Goal: Task Accomplishment & Management: Use online tool/utility

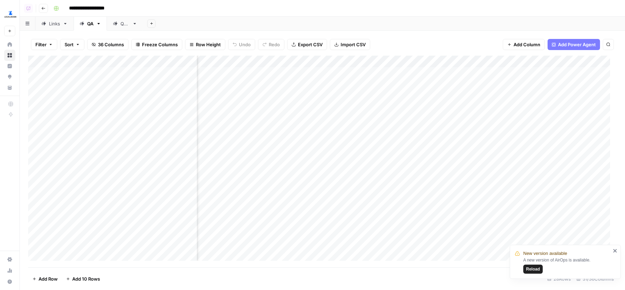
scroll to position [0, 1642]
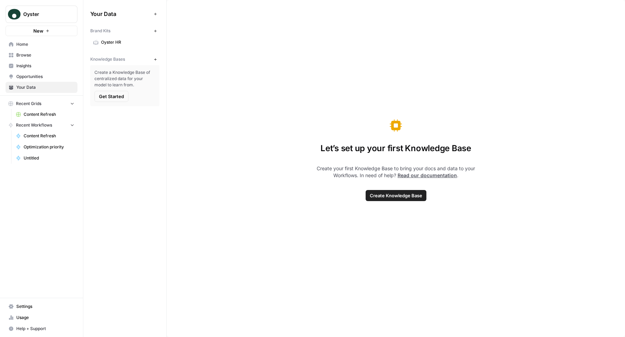
click at [113, 37] on link "Oyster HR" at bounding box center [124, 42] width 69 height 11
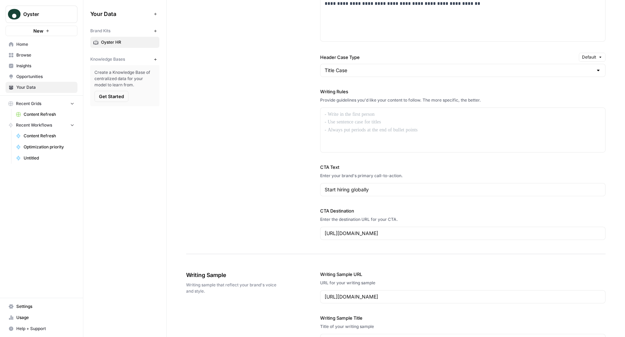
scroll to position [522, 0]
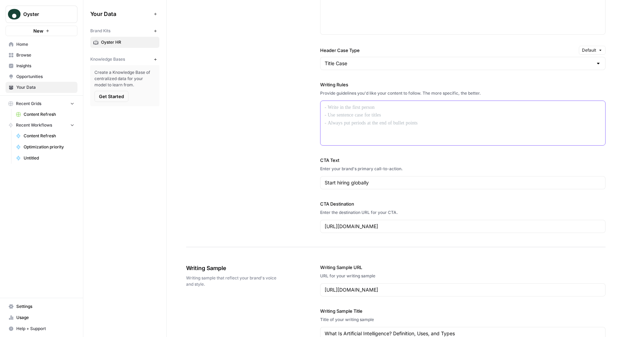
click at [386, 129] on div at bounding box center [462, 123] width 285 height 44
click at [345, 123] on div at bounding box center [462, 123] width 285 height 44
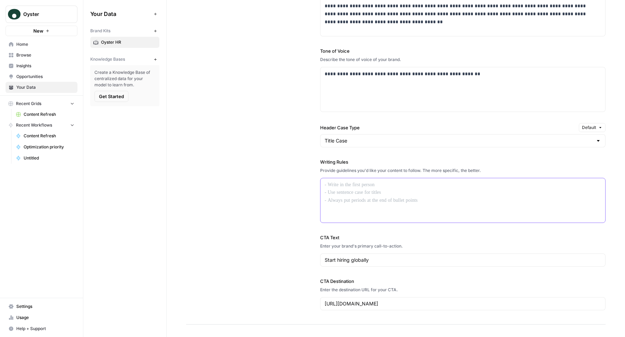
scroll to position [429, 0]
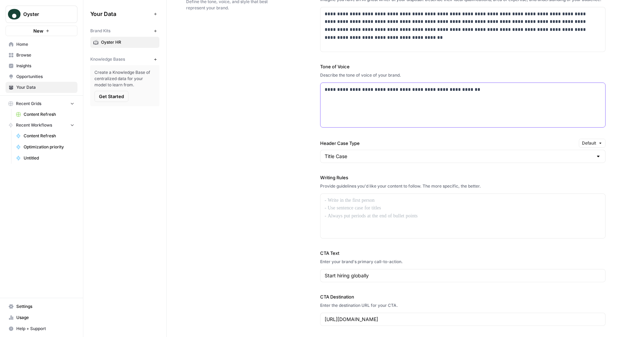
click at [348, 103] on div "**********" at bounding box center [462, 105] width 285 height 44
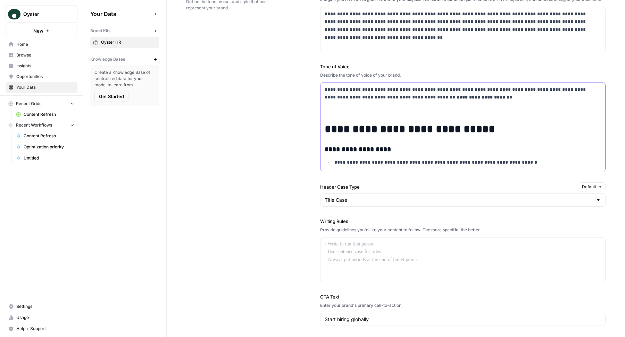
scroll to position [1311, 0]
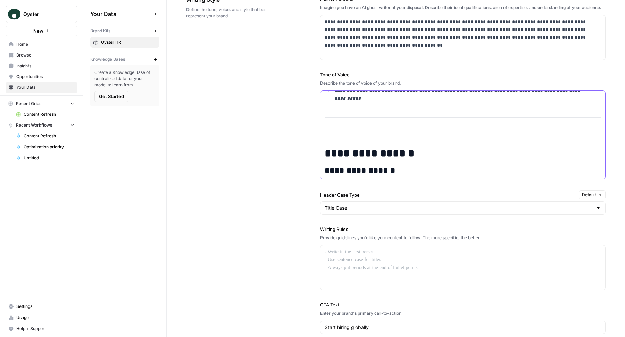
scroll to position [551, 0]
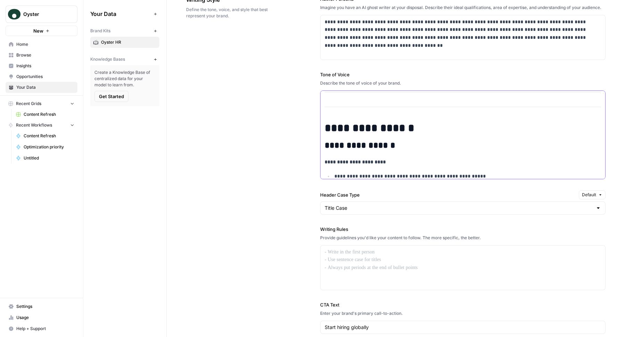
click at [327, 125] on h1 "**********" at bounding box center [457, 128] width 265 height 13
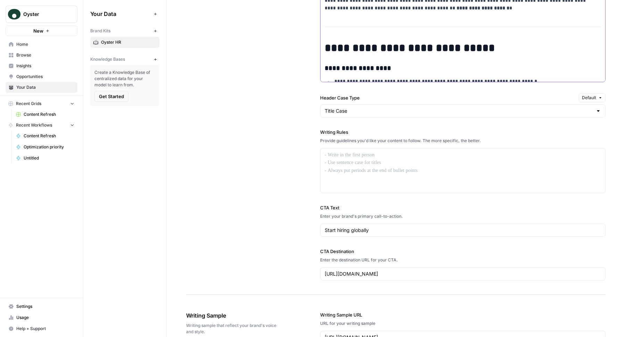
scroll to position [454, 0]
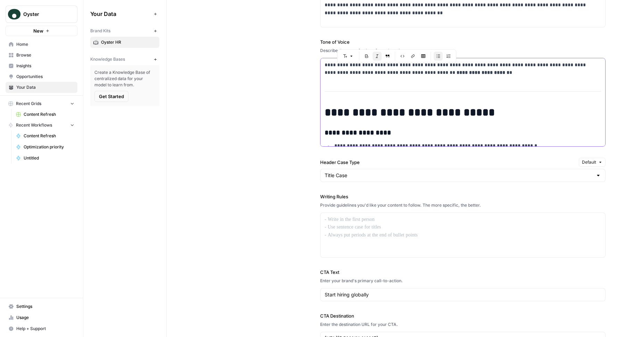
drag, startPoint x: 484, startPoint y: 115, endPoint x: 321, endPoint y: 67, distance: 169.8
click at [321, 67] on div "**********" at bounding box center [462, 329] width 285 height 543
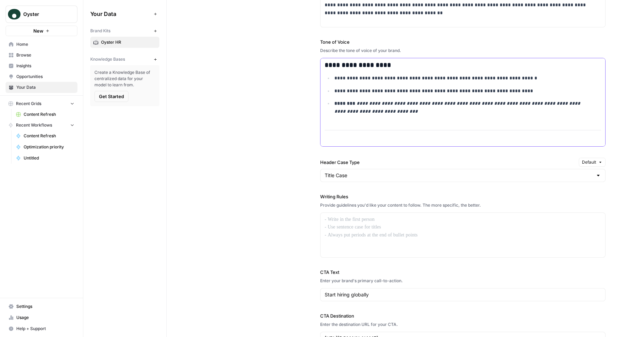
scroll to position [497, 0]
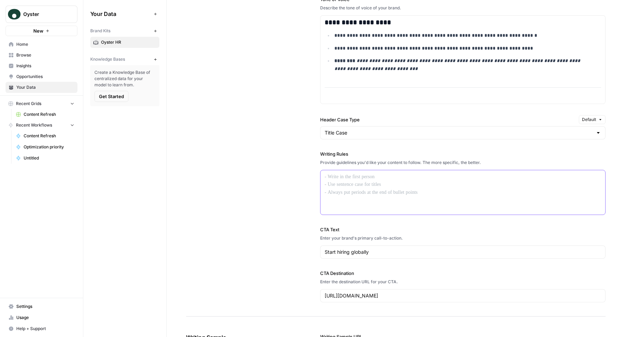
click at [349, 200] on div at bounding box center [462, 192] width 285 height 44
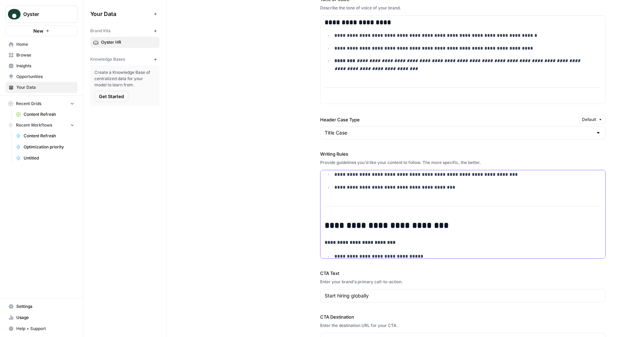
scroll to position [0, 0]
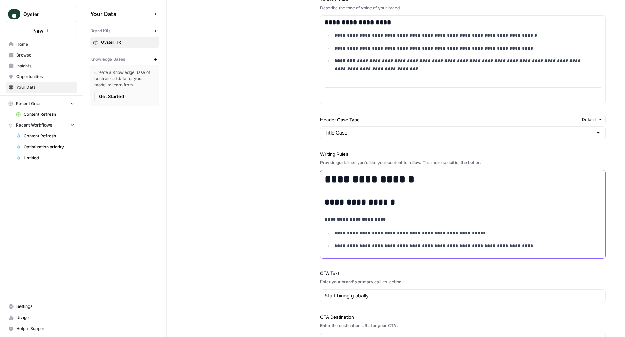
drag, startPoint x: 412, startPoint y: 183, endPoint x: 309, endPoint y: 183, distance: 102.4
click at [309, 183] on div "**********" at bounding box center [395, 133] width 419 height 454
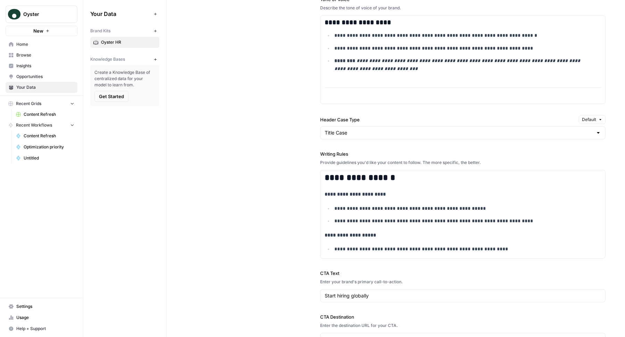
click at [228, 203] on div "**********" at bounding box center [395, 133] width 419 height 454
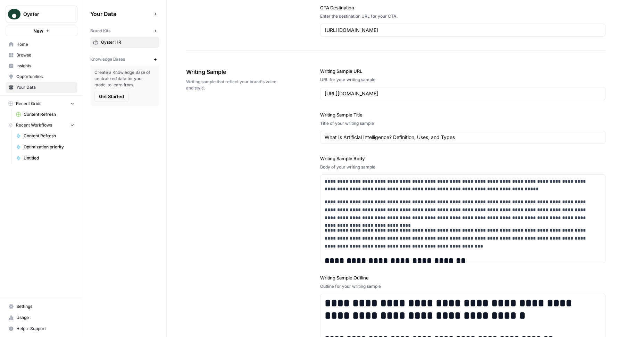
scroll to position [929, 0]
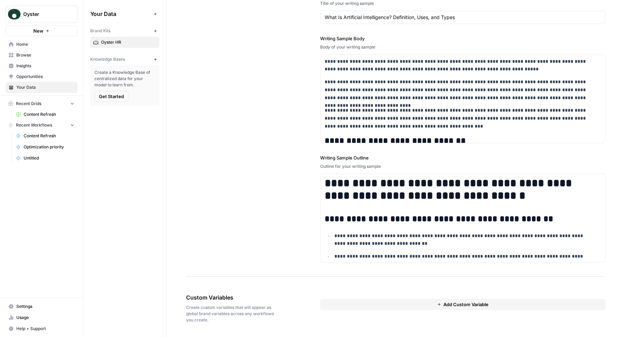
click at [357, 308] on button "Add Custom Variable" at bounding box center [462, 304] width 285 height 11
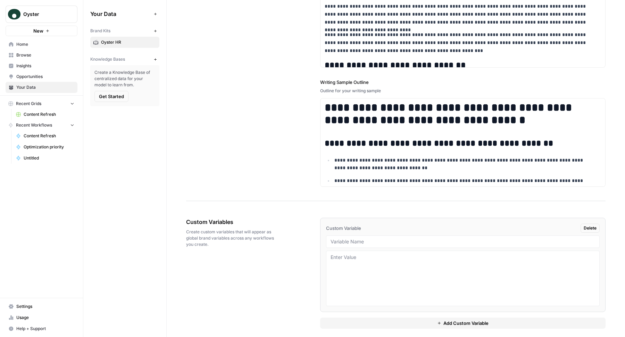
scroll to position [1009, 0]
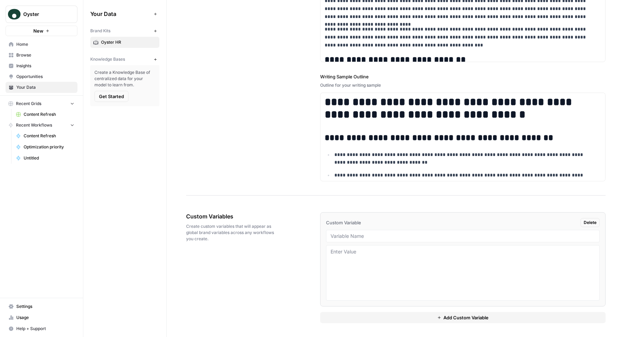
click at [355, 231] on div at bounding box center [463, 236] width 274 height 12
click at [355, 237] on input "text" at bounding box center [462, 236] width 265 height 6
type input "Glossary writing samples"
click at [402, 276] on textarea at bounding box center [462, 273] width 265 height 49
click at [42, 111] on span "Content Refresh" at bounding box center [49, 114] width 51 height 6
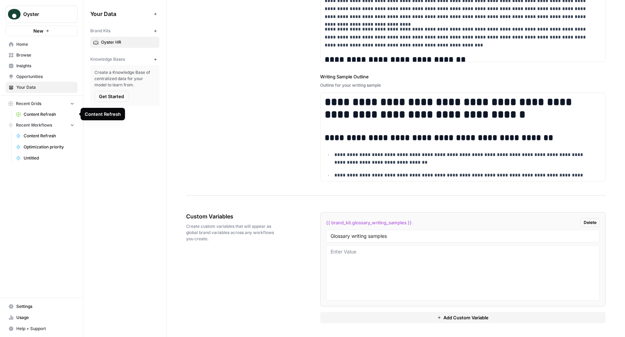
click at [42, 109] on link "Content Refresh" at bounding box center [45, 114] width 65 height 11
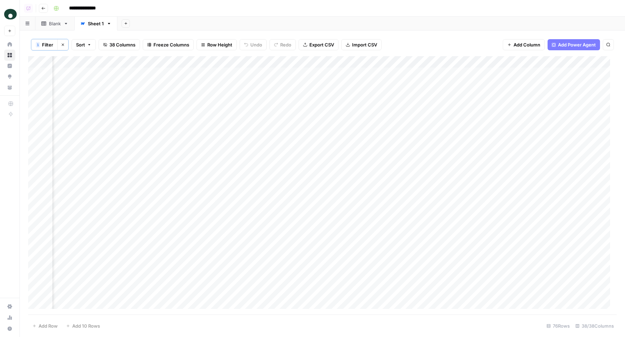
scroll to position [0, 3141]
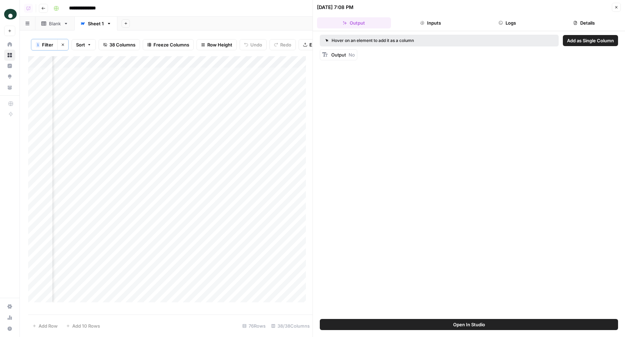
click at [616, 6] on icon "button" at bounding box center [616, 7] width 4 height 4
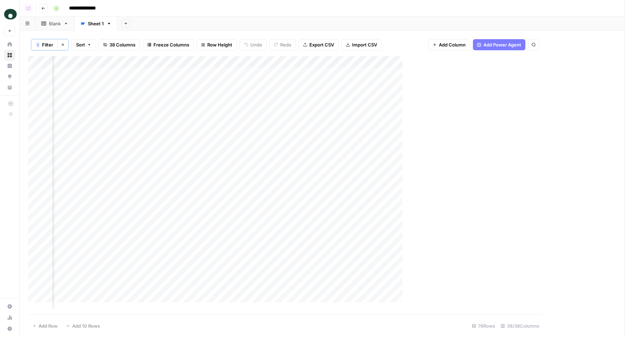
scroll to position [0, 3133]
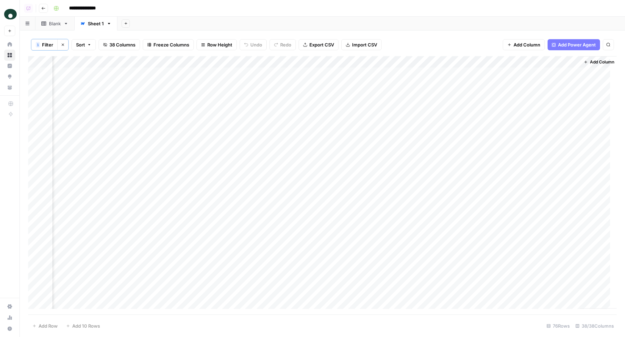
click at [599, 64] on span "Add Column" at bounding box center [602, 62] width 24 height 6
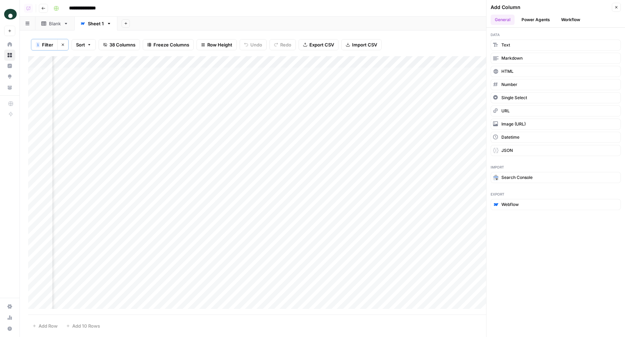
scroll to position [0, 3241]
click at [618, 6] on icon "button" at bounding box center [616, 7] width 4 height 4
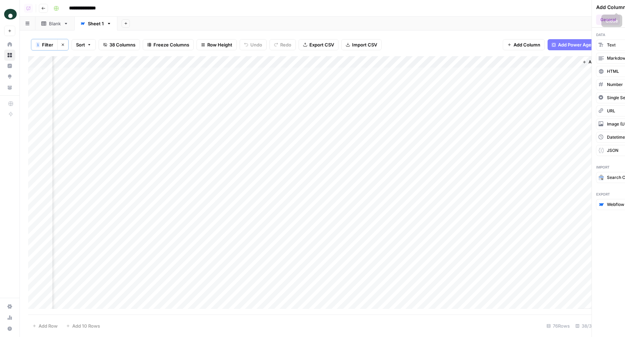
scroll to position [0, 3141]
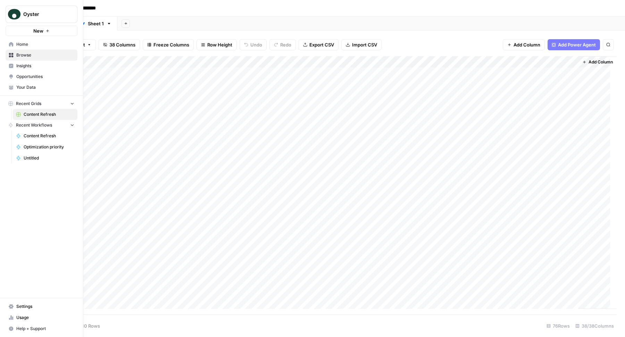
click at [49, 33] on button "New" at bounding box center [42, 31] width 72 height 10
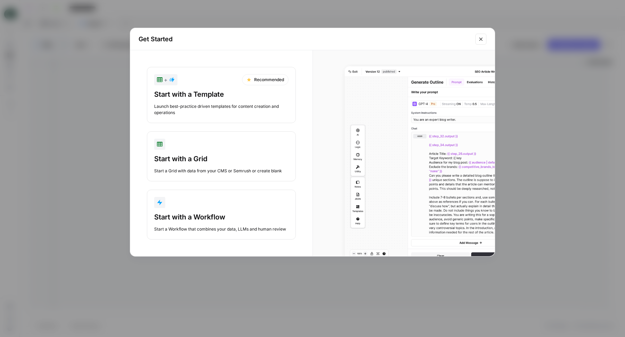
click at [196, 208] on button "Start with a Workflow Start a Workflow that combines your data, LLMs and human …" at bounding box center [221, 215] width 149 height 50
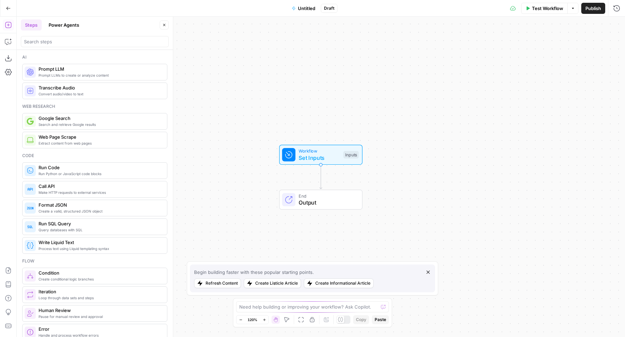
click at [7, 277] on div "Add Steps Copilot Download as JSON Settings Import JSON AirOps Academy Help Giv…" at bounding box center [8, 177] width 17 height 321
click at [7, 273] on icon "button" at bounding box center [8, 270] width 7 height 7
click at [293, 87] on span "Import" at bounding box center [288, 88] width 16 height 7
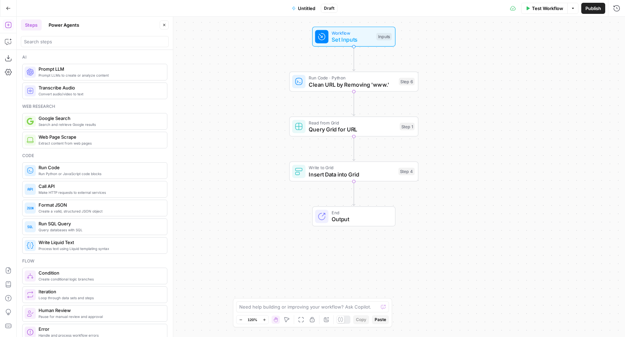
click at [162, 26] on icon "button" at bounding box center [164, 25] width 4 height 4
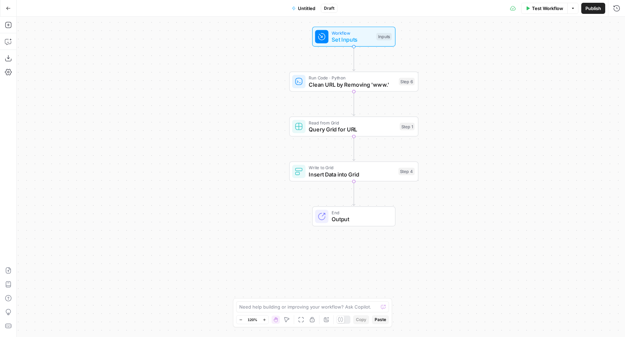
click at [302, 7] on span "Untitled" at bounding box center [306, 8] width 17 height 7
click at [61, 52] on input "Name" at bounding box center [95, 52] width 142 height 7
type input "G"
type input "Get Contents"
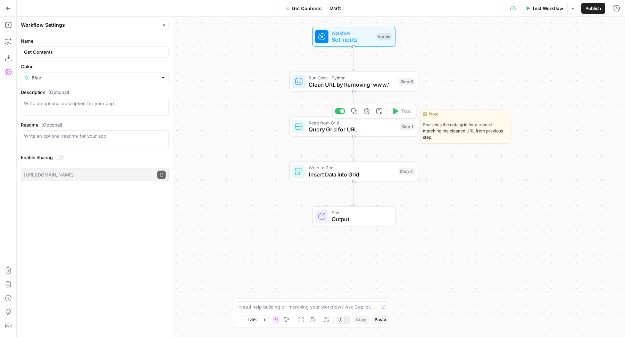
click at [299, 131] on div at bounding box center [298, 126] width 13 height 13
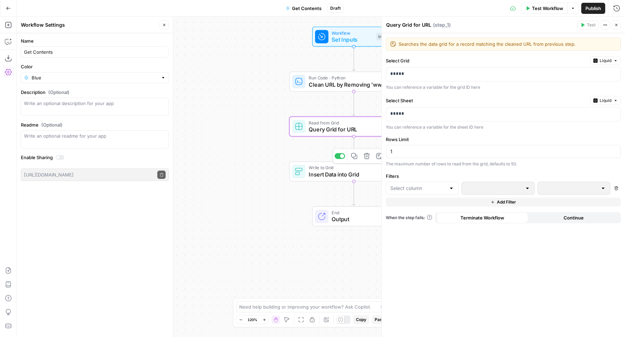
click at [312, 175] on span "Insert Data into Grid" at bounding box center [352, 174] width 86 height 8
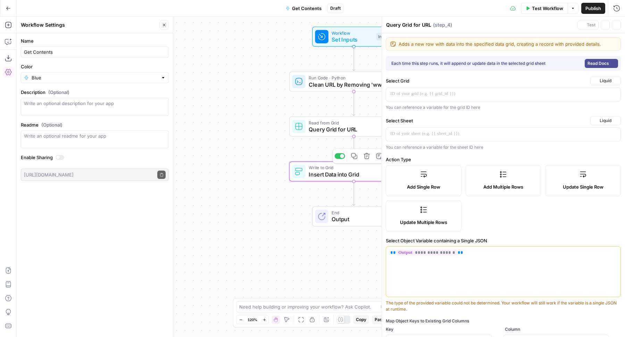
type textarea "Insert Data into Grid"
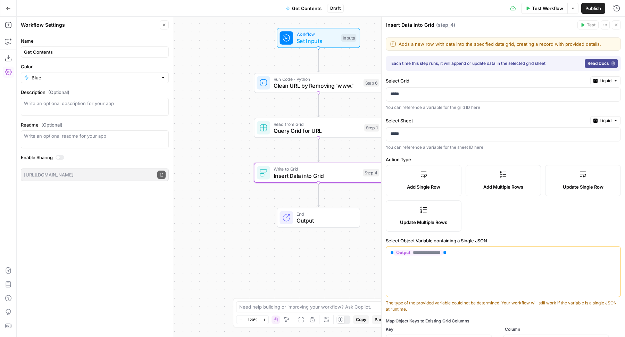
click at [162, 25] on icon "button" at bounding box center [164, 25] width 4 height 4
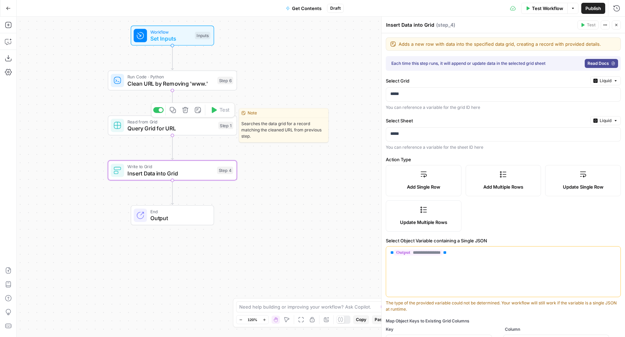
click at [144, 128] on span "Query Grid for URL" at bounding box center [170, 128] width 87 height 8
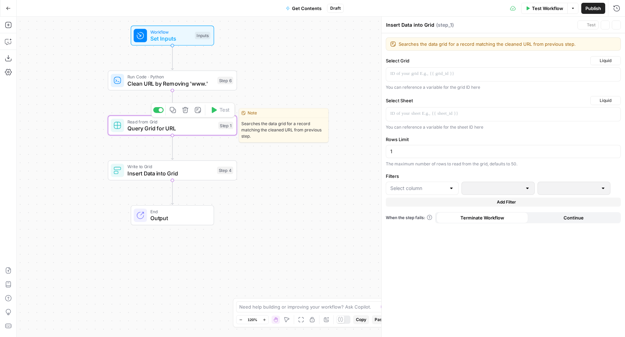
type textarea "Query Grid for URL"
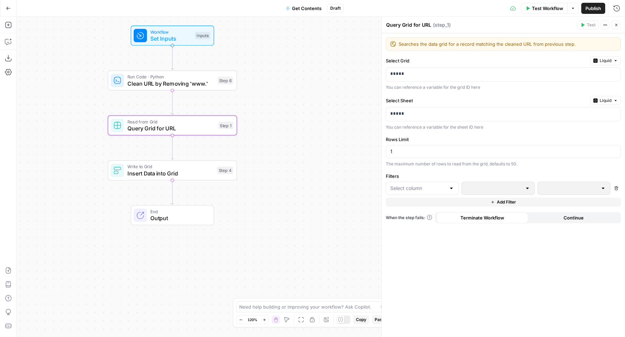
click at [142, 82] on span "Clean URL by Removing 'www.'" at bounding box center [170, 83] width 87 height 8
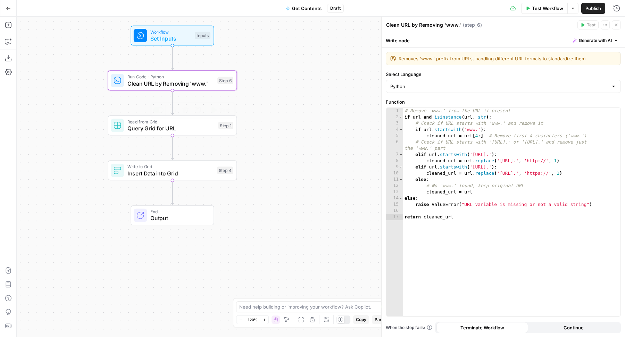
click at [134, 123] on span "Read from Grid" at bounding box center [170, 121] width 87 height 7
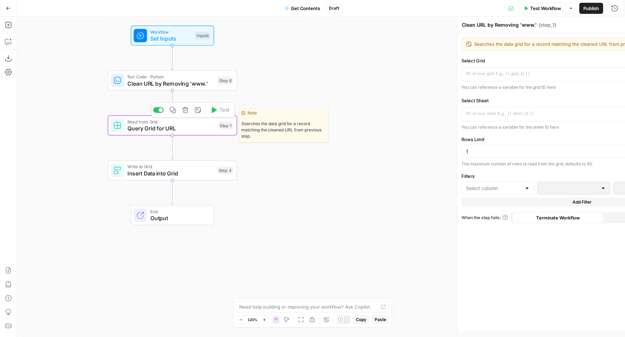
type textarea "Query Grid for URL"
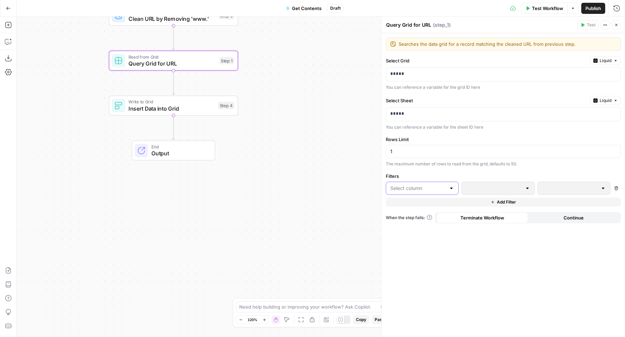
click at [430, 188] on input "text" at bounding box center [418, 188] width 56 height 7
click at [417, 252] on div "Searches the data grid for a record matching the cleaned URL from previous step…" at bounding box center [503, 185] width 243 height 304
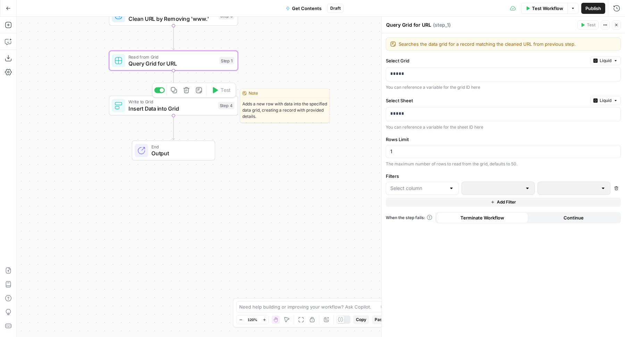
click at [222, 112] on div "Write to Grid Insert Data into Grid Step 4 Copy step Delete step Edit Note Test" at bounding box center [173, 106] width 123 height 14
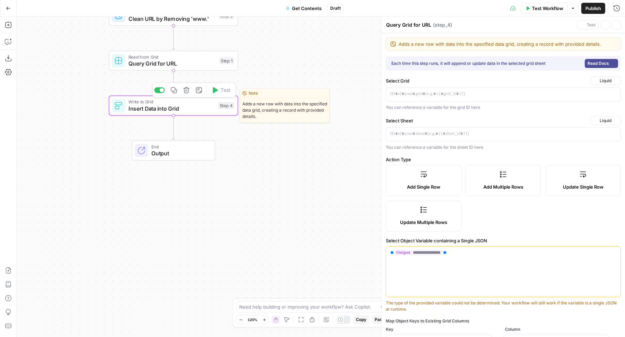
type textarea "Insert Data into Grid"
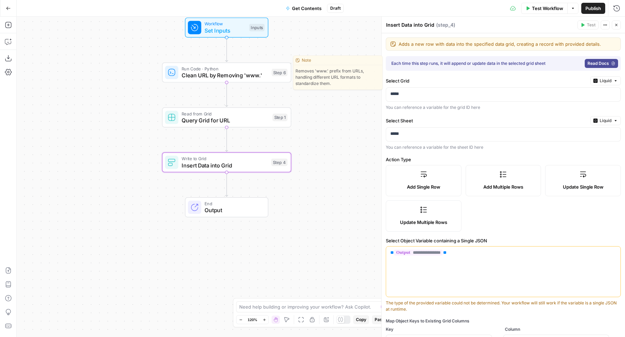
click at [280, 75] on div "Step 6" at bounding box center [279, 73] width 16 height 8
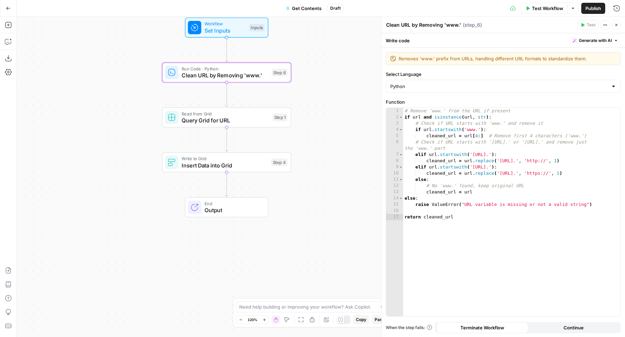
click at [245, 121] on span "Query Grid for URL" at bounding box center [225, 120] width 87 height 8
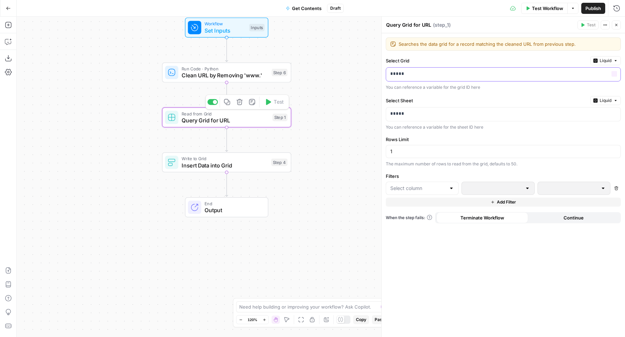
click at [476, 72] on p "*****" at bounding box center [503, 73] width 226 height 7
click at [512, 75] on p "*****" at bounding box center [497, 73] width 215 height 7
click at [610, 63] on span "Liquid" at bounding box center [606, 61] width 12 height 6
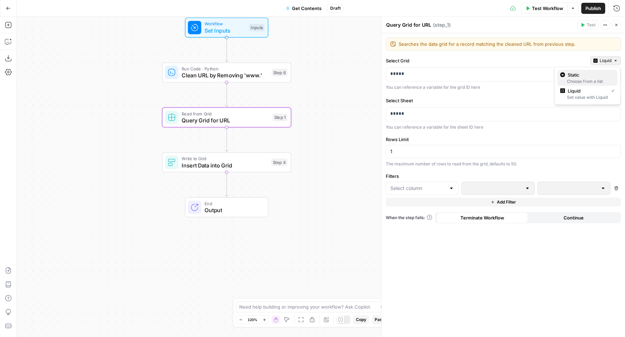
click at [597, 81] on div "Choose from a list" at bounding box center [587, 81] width 55 height 6
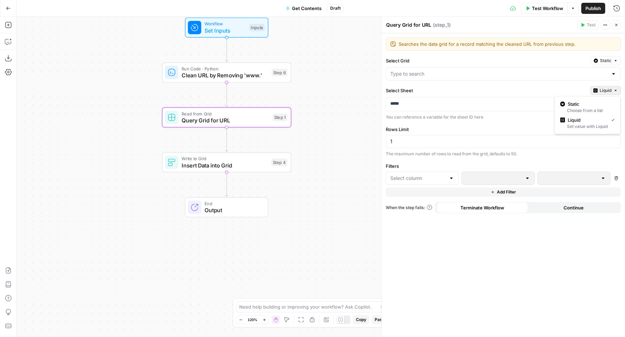
click at [599, 88] on button "Liquid" at bounding box center [605, 90] width 31 height 9
click at [586, 103] on span "Static" at bounding box center [590, 104] width 44 height 7
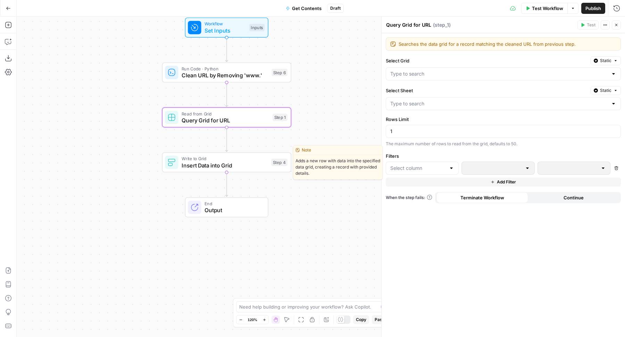
click at [264, 164] on span "Insert Data into Grid" at bounding box center [225, 165] width 86 height 8
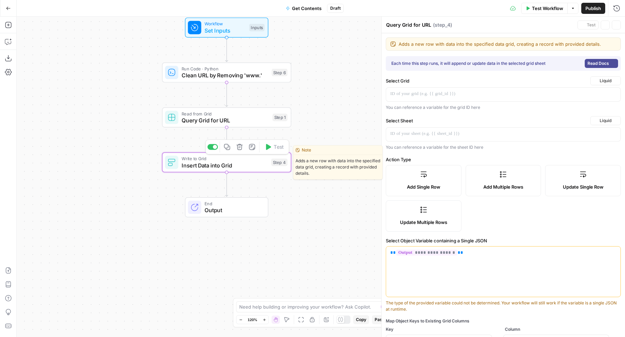
type textarea "Insert Data into Grid"
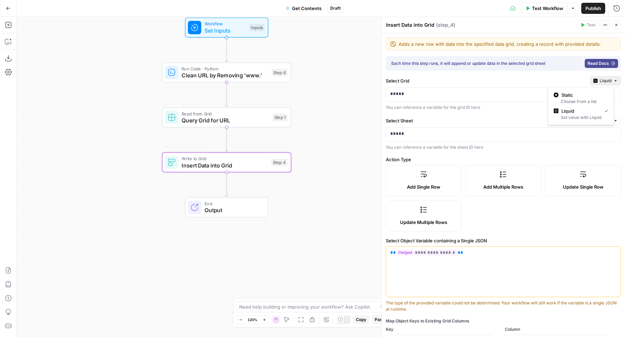
click at [600, 81] on span "Liquid" at bounding box center [606, 81] width 12 height 6
click at [580, 94] on span "Static" at bounding box center [583, 95] width 44 height 7
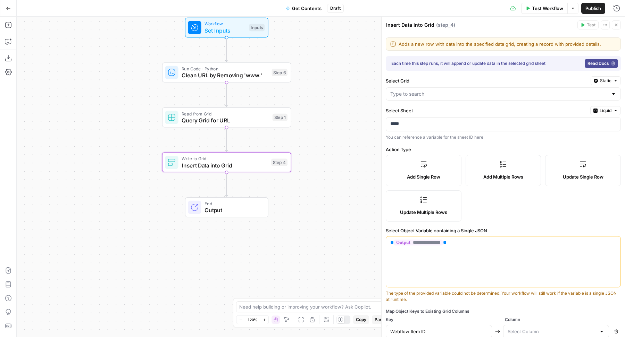
click at [596, 106] on button "Liquid" at bounding box center [605, 110] width 31 height 9
click at [571, 121] on span "Static" at bounding box center [583, 124] width 44 height 7
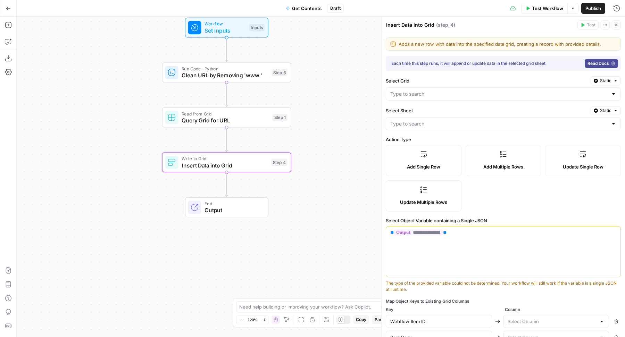
click at [253, 245] on div "Workflow Set Inputs Inputs Run Code · Python Clean URL by Removing 'www.' Step …" at bounding box center [321, 177] width 608 height 321
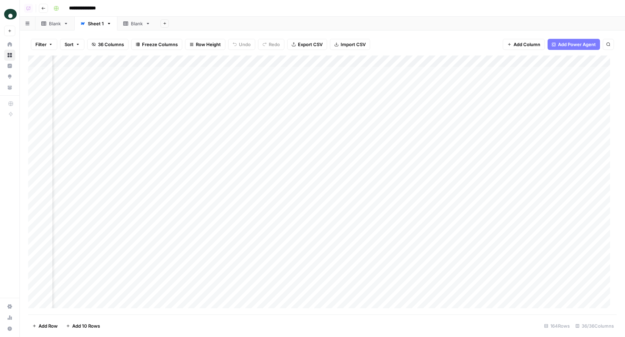
scroll to position [0, 481]
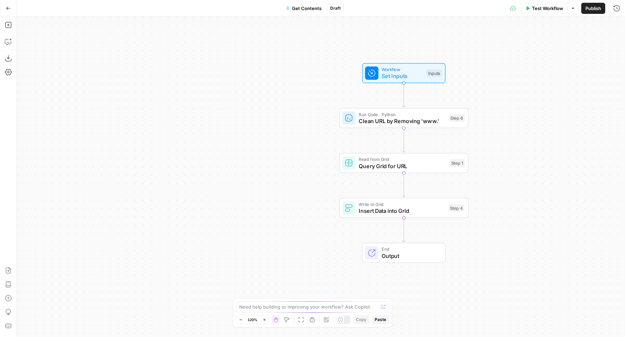
drag, startPoint x: 189, startPoint y: 102, endPoint x: 272, endPoint y: 88, distance: 84.5
click at [272, 88] on div "Workflow Set Inputs Inputs Run Code · Python Clean URL by Removing 'www.' Step …" at bounding box center [321, 177] width 608 height 321
click at [6, 40] on icon "button" at bounding box center [8, 41] width 7 height 7
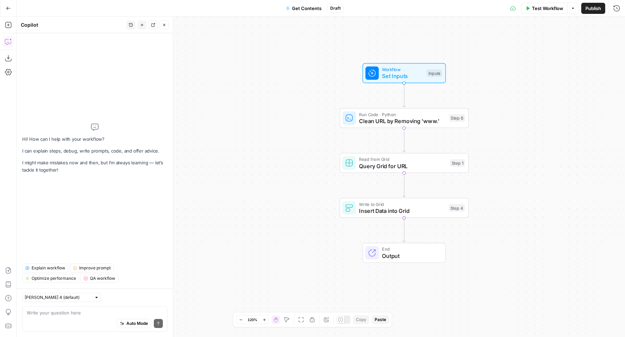
click at [55, 269] on span "Explain workflow" at bounding box center [49, 268] width 34 height 6
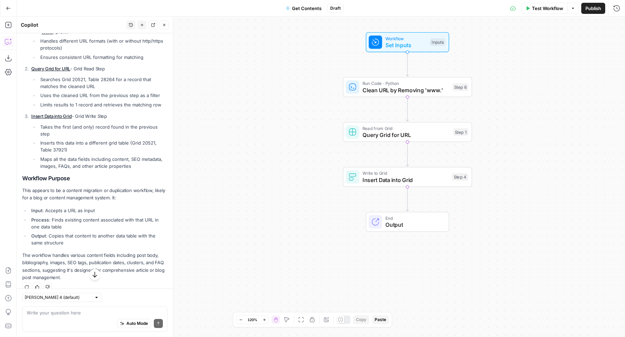
scroll to position [131, 0]
click at [13, 10] on button "Go Back" at bounding box center [8, 8] width 12 height 12
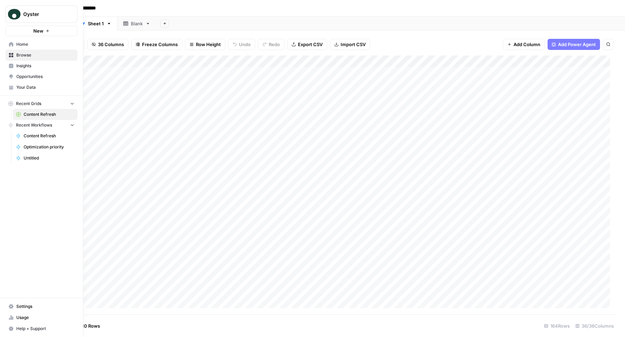
click at [31, 46] on span "Home" at bounding box center [45, 44] width 58 height 6
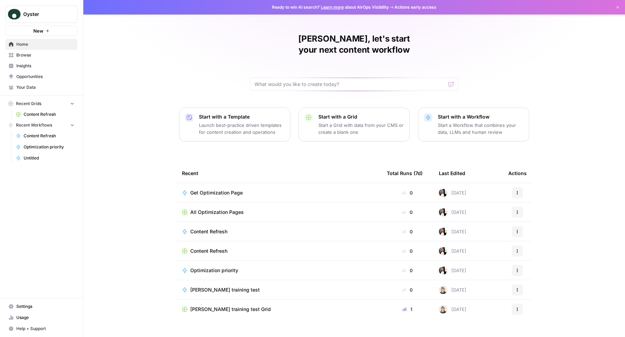
click at [230, 209] on span "All Optimization Pages" at bounding box center [216, 212] width 53 height 7
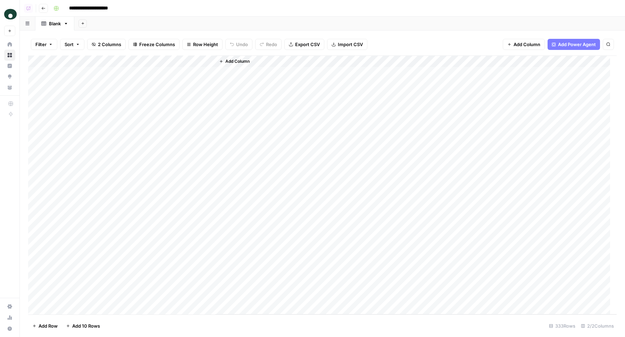
click at [117, 60] on div "Add Column" at bounding box center [322, 186] width 588 height 260
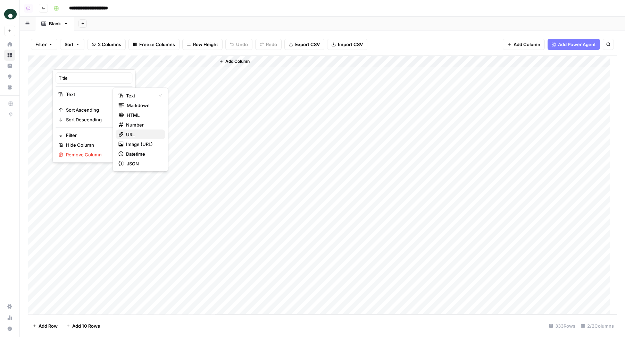
click at [142, 135] on span "URL" at bounding box center [142, 134] width 33 height 7
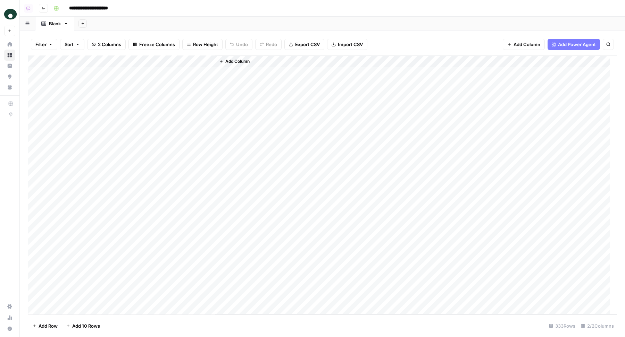
click at [102, 58] on div "Add Column" at bounding box center [322, 186] width 588 height 260
click at [82, 74] on div "Title" at bounding box center [94, 78] width 77 height 11
click at [82, 74] on div "Add Column" at bounding box center [322, 186] width 588 height 260
click at [75, 61] on div "Add Column" at bounding box center [322, 186] width 588 height 260
click at [75, 78] on input "Title" at bounding box center [94, 78] width 70 height 7
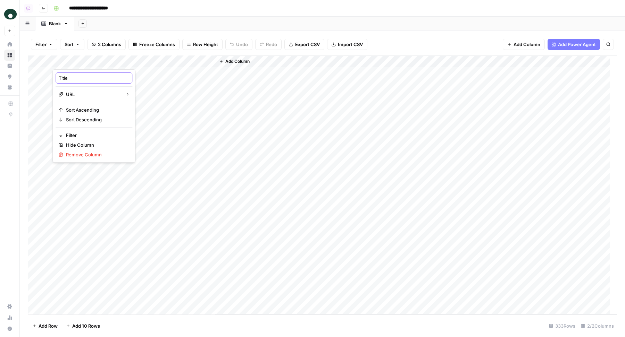
click at [75, 78] on input "Title" at bounding box center [94, 78] width 70 height 7
type input "URL"
drag, startPoint x: 154, startPoint y: 61, endPoint x: 204, endPoint y: 61, distance: 50.7
click at [204, 61] on div "Add Column" at bounding box center [322, 186] width 588 height 260
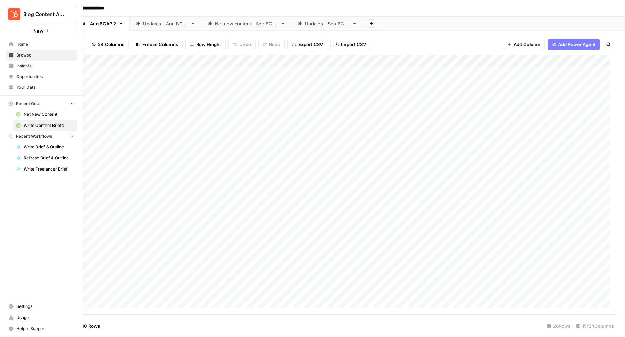
click at [36, 47] on span "Home" at bounding box center [45, 44] width 58 height 6
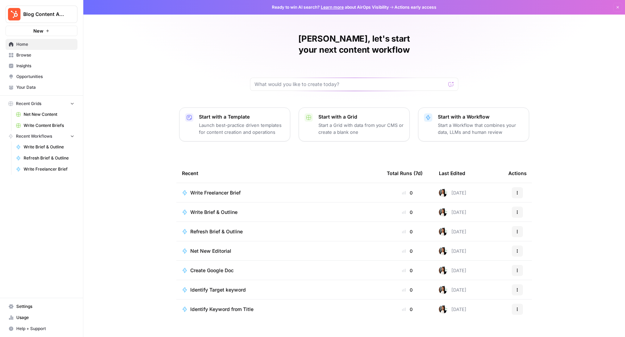
click at [37, 81] on link "Opportunities" at bounding box center [42, 76] width 72 height 11
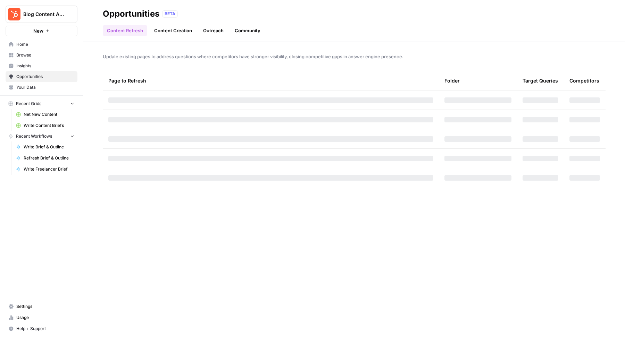
click at [32, 85] on span "Your Data" at bounding box center [45, 87] width 58 height 6
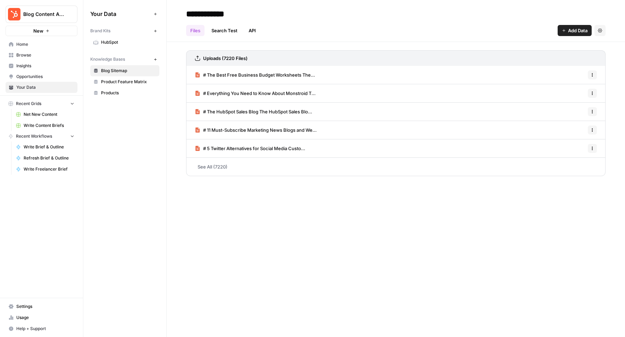
click at [125, 42] on span "HubSpot" at bounding box center [128, 42] width 55 height 6
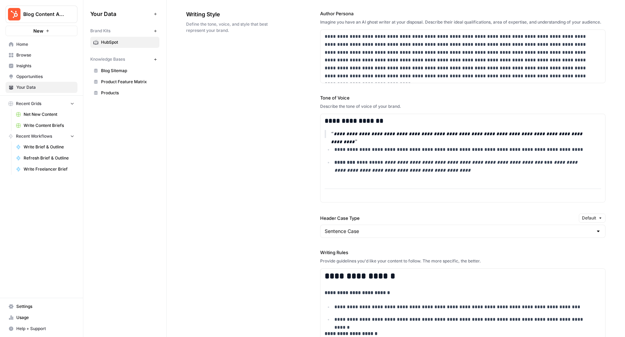
scroll to position [532, 0]
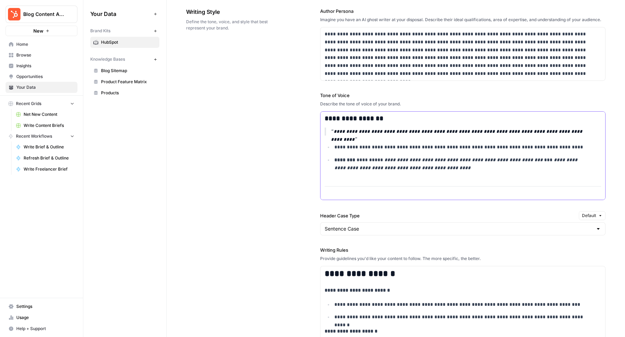
copy div "**********"
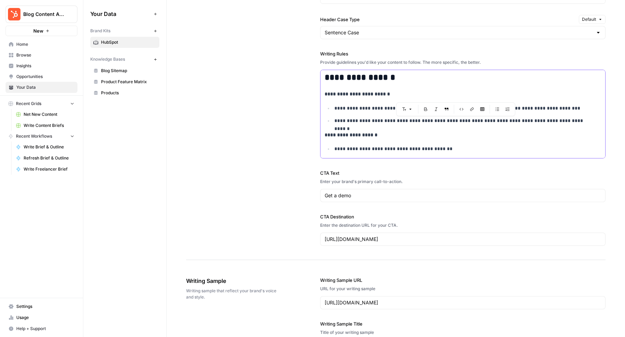
copy div "**********"
click at [250, 93] on div "**********" at bounding box center [395, 28] width 419 height 463
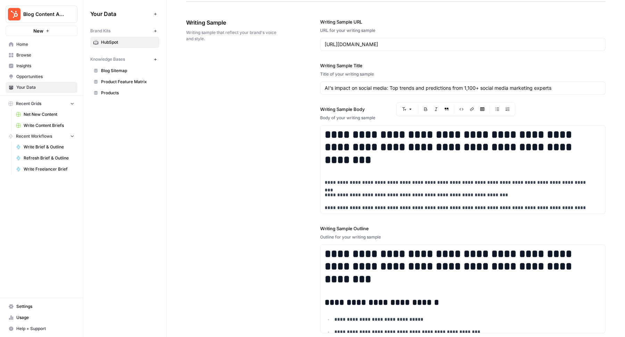
scroll to position [955, 0]
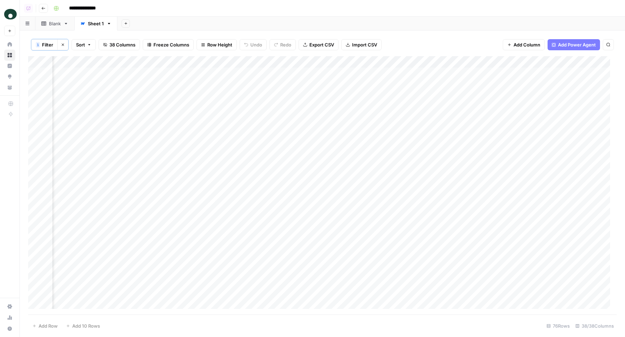
scroll to position [0, 2790]
click at [322, 73] on div "Add Column" at bounding box center [322, 185] width 588 height 259
click at [322, 84] on div "Add Column" at bounding box center [322, 185] width 588 height 259
click at [321, 97] on div "Add Column" at bounding box center [322, 185] width 588 height 259
click at [321, 107] on div "Add Column" at bounding box center [322, 185] width 588 height 259
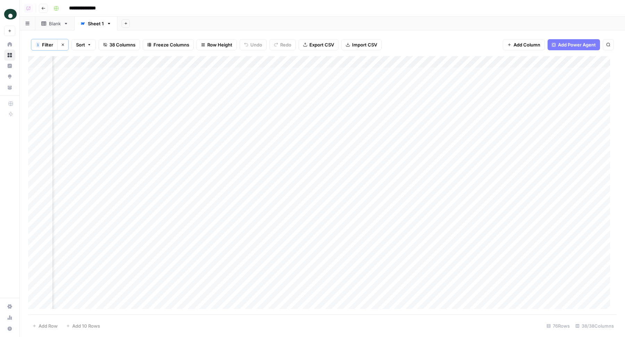
click at [347, 24] on div "Add Sheet" at bounding box center [371, 24] width 508 height 14
click at [196, 174] on div "Add Column" at bounding box center [322, 185] width 588 height 259
click at [195, 74] on div "Add Column" at bounding box center [322, 185] width 588 height 259
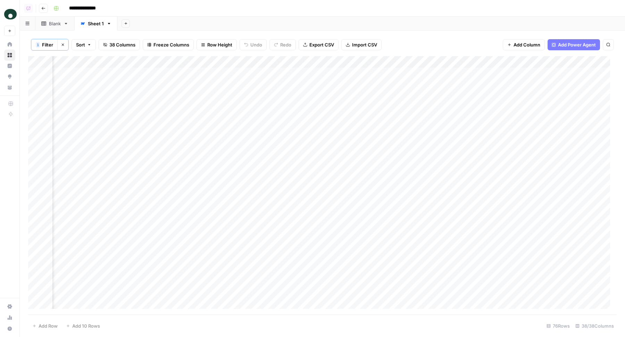
drag, startPoint x: 172, startPoint y: 75, endPoint x: 170, endPoint y: 98, distance: 23.3
click at [170, 98] on div "Add Column" at bounding box center [322, 185] width 588 height 259
click at [588, 59] on span "Add Column" at bounding box center [600, 62] width 24 height 6
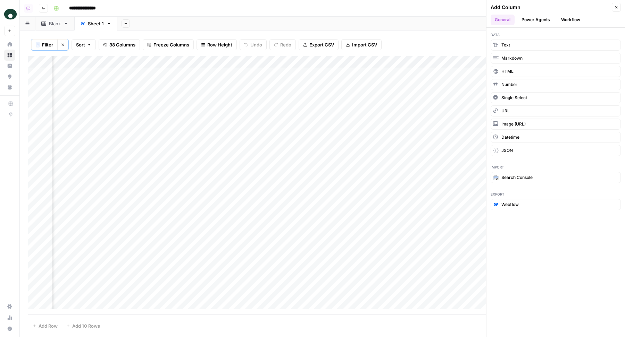
click at [619, 5] on button "Close" at bounding box center [616, 7] width 9 height 9
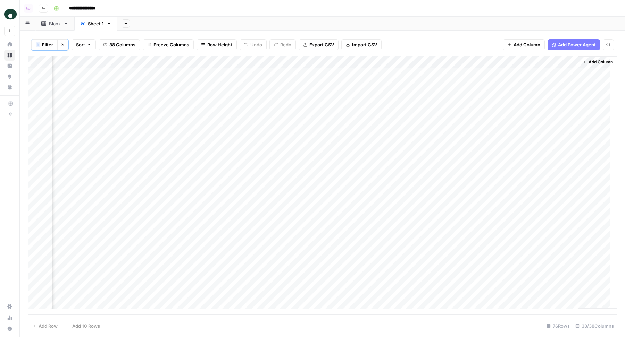
click at [410, 58] on div "Add Column" at bounding box center [322, 185] width 588 height 259
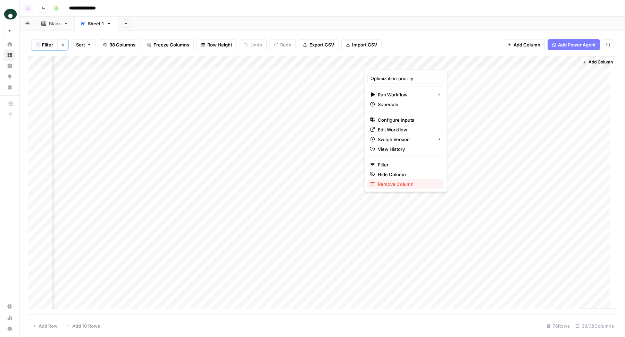
click at [397, 182] on span "Remove Column" at bounding box center [408, 184] width 61 height 7
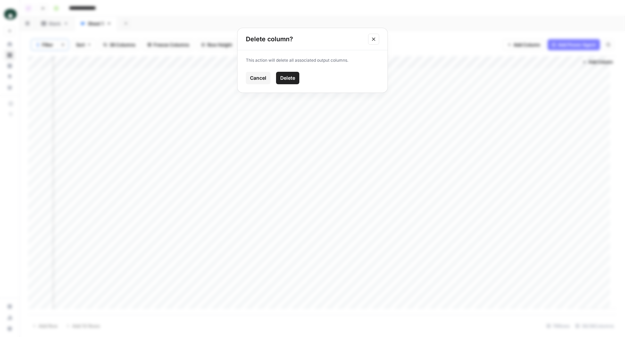
click at [290, 71] on div "This action will delete all associated output columns. Cancel Delete" at bounding box center [312, 71] width 150 height 42
click at [284, 78] on span "Delete" at bounding box center [287, 78] width 15 height 7
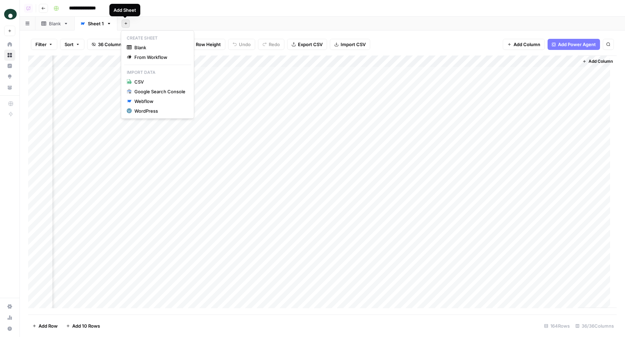
click at [127, 27] on button "Add Sheet" at bounding box center [125, 23] width 8 height 8
click at [138, 49] on span "Blank" at bounding box center [159, 47] width 51 height 7
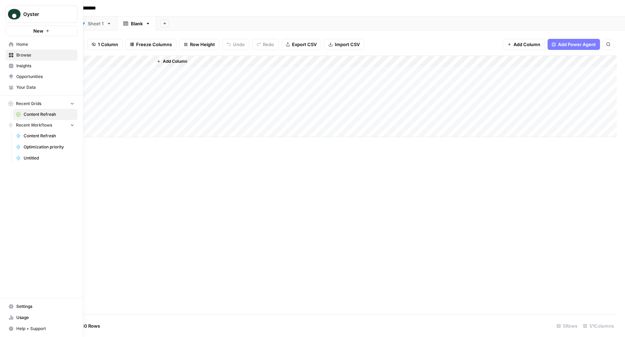
click at [27, 46] on span "Home" at bounding box center [45, 44] width 58 height 6
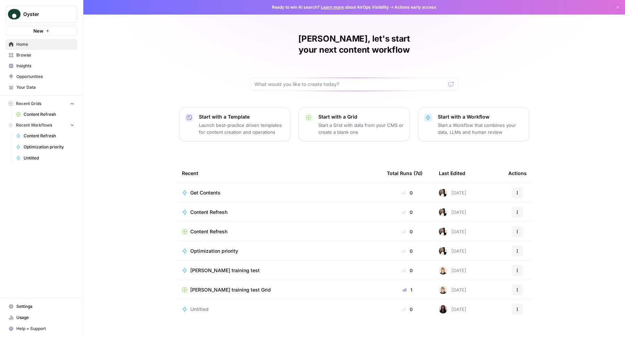
click at [72, 33] on button "New" at bounding box center [42, 31] width 72 height 10
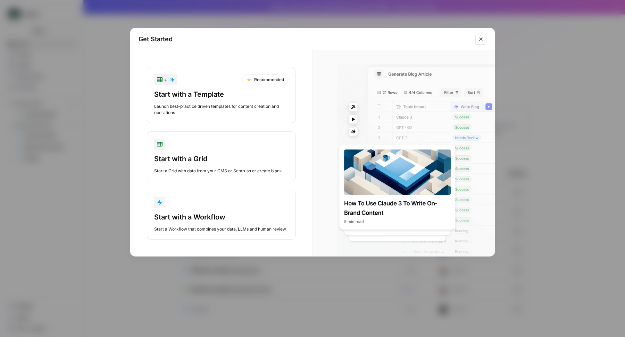
click at [480, 39] on icon "Close modal" at bounding box center [480, 38] width 3 height 3
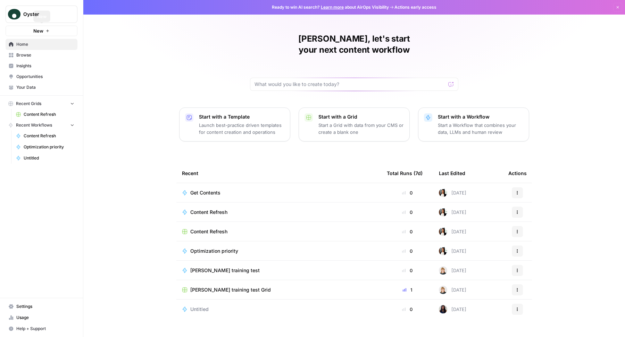
click at [49, 29] on icon "button" at bounding box center [47, 31] width 4 height 4
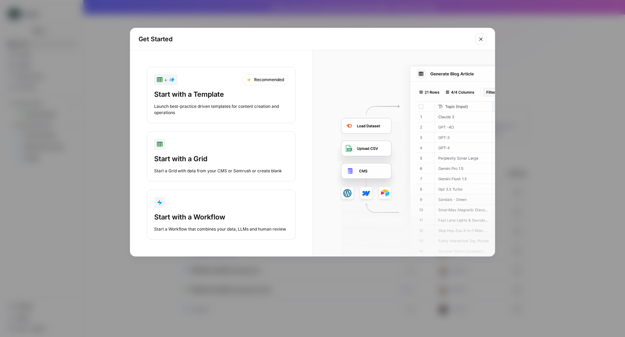
click at [228, 161] on div "Start with a Grid" at bounding box center [221, 159] width 134 height 10
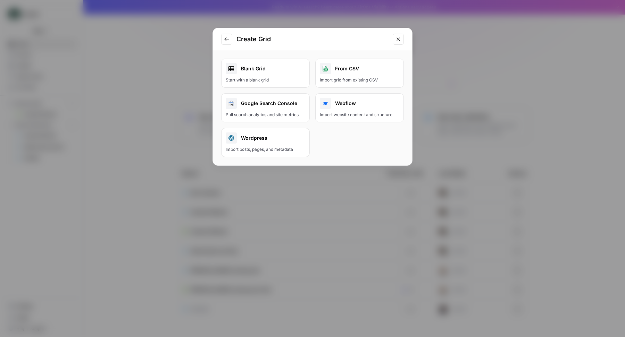
click at [277, 66] on div "Blank Grid" at bounding box center [265, 68] width 79 height 11
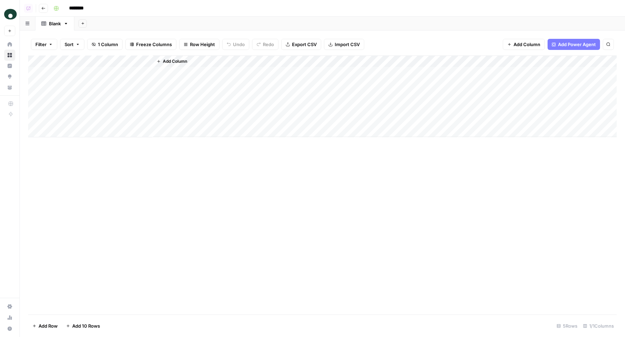
click at [112, 75] on div "Add Column" at bounding box center [322, 97] width 588 height 82
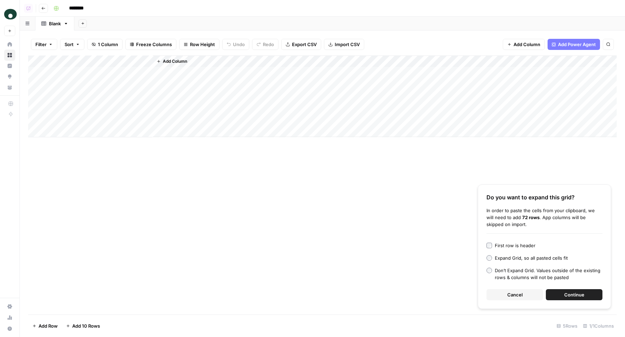
click at [587, 294] on button "Continue" at bounding box center [574, 295] width 57 height 11
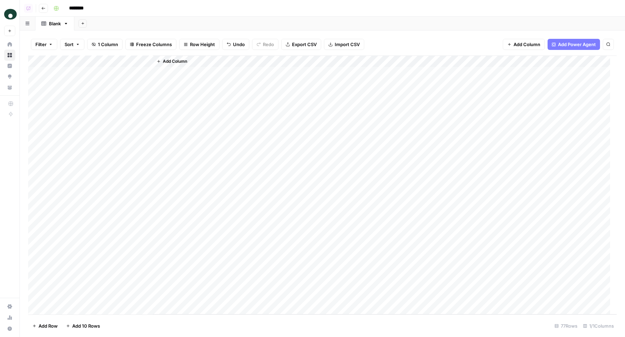
click at [169, 60] on span "Add Column" at bounding box center [175, 61] width 24 height 6
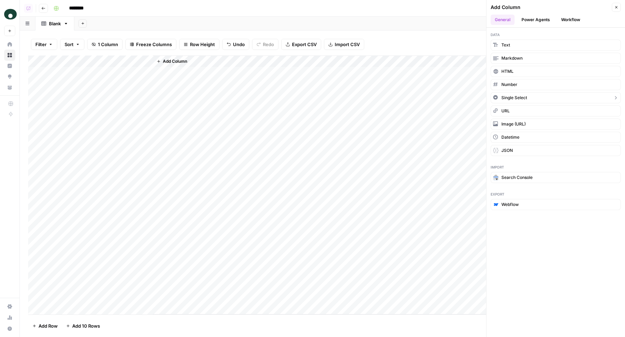
click at [513, 99] on span "Single Select" at bounding box center [514, 98] width 26 height 6
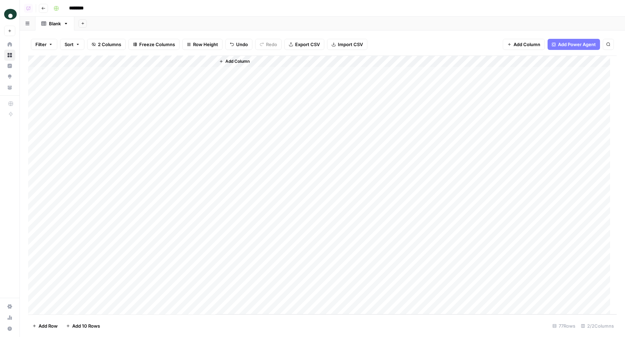
click at [182, 62] on div "Add Column" at bounding box center [322, 186] width 588 height 260
click at [183, 99] on input "Add Option" at bounding box center [208, 102] width 70 height 7
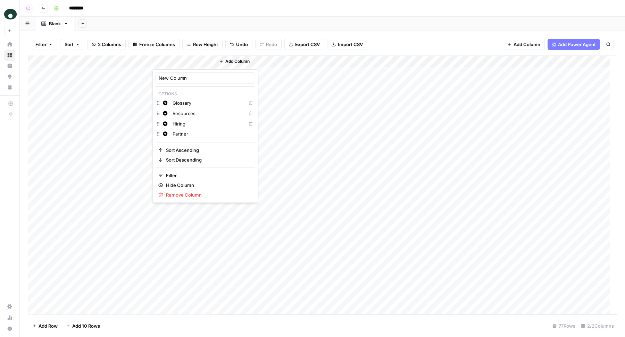
type input "Partner"
click at [241, 23] on div "Add Sheet" at bounding box center [349, 24] width 551 height 14
click at [178, 72] on div "Add Column" at bounding box center [322, 186] width 588 height 260
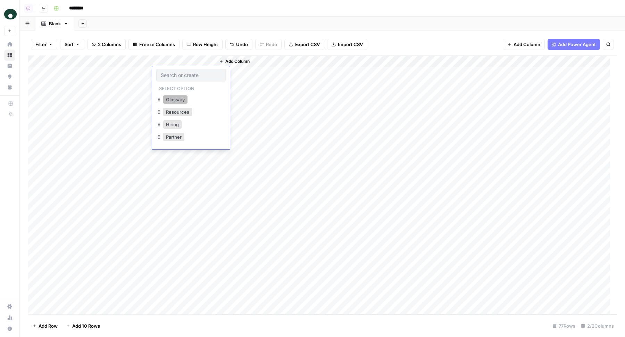
click at [177, 100] on button "Glossary" at bounding box center [175, 99] width 24 height 8
drag, startPoint x: 213, startPoint y: 78, endPoint x: 184, endPoint y: 337, distance: 261.2
click at [184, 337] on div "Filter Sort 2 Columns Freeze Columns Row Height Undo Redo Export CSV Import CSV…" at bounding box center [322, 184] width 605 height 307
drag, startPoint x: 184, startPoint y: 337, endPoint x: 186, endPoint y: 309, distance: 28.5
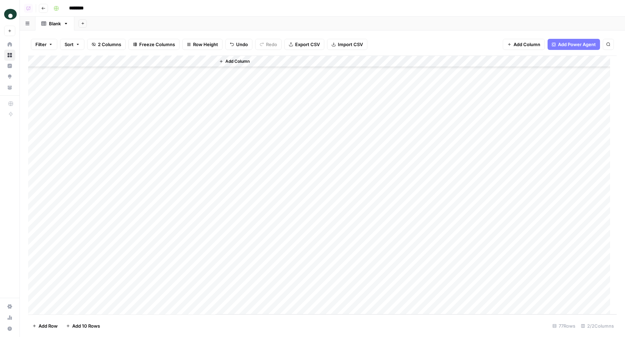
click at [186, 309] on div "Filter Sort 2 Columns Freeze Columns Row Height Undo Redo Export CSV Import CSV…" at bounding box center [322, 184] width 605 height 307
drag, startPoint x: 214, startPoint y: 79, endPoint x: 197, endPoint y: 298, distance: 220.0
click at [197, 298] on div "Add Column" at bounding box center [322, 186] width 588 height 260
click at [99, 308] on div "Add Column" at bounding box center [322, 186] width 588 height 260
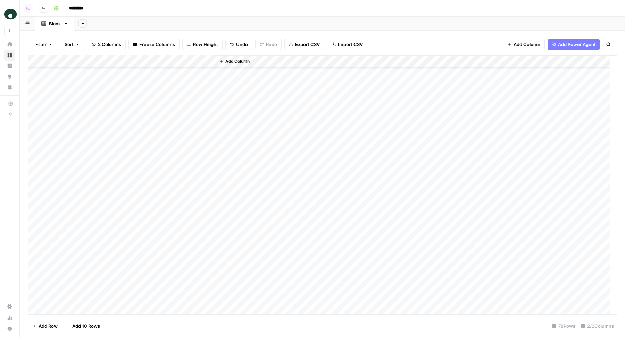
scroll to position [684, 0]
click at [197, 300] on div "Add Column" at bounding box center [322, 186] width 588 height 260
click at [113, 300] on div "Add Column" at bounding box center [322, 186] width 588 height 260
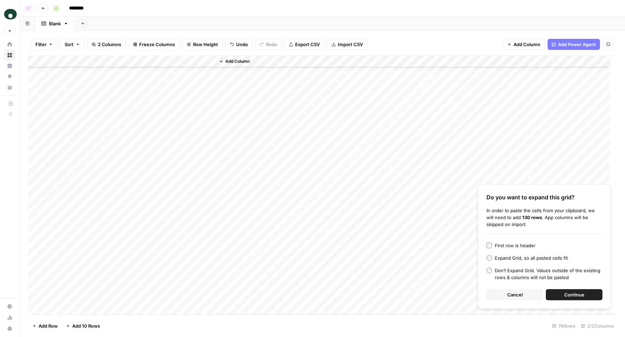
click at [591, 297] on button "Continue" at bounding box center [574, 295] width 57 height 11
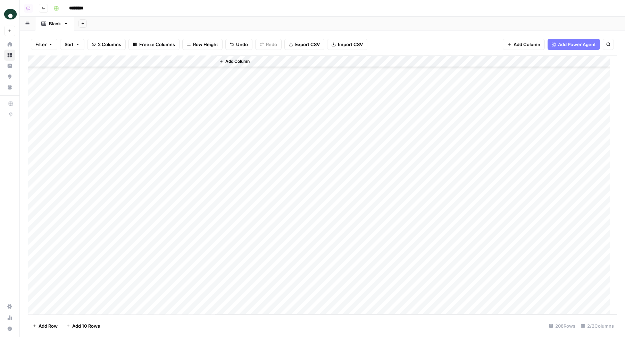
scroll to position [844, 0]
click at [191, 139] on div "Add Column" at bounding box center [322, 186] width 588 height 260
click at [183, 178] on button "Resources" at bounding box center [177, 177] width 29 height 8
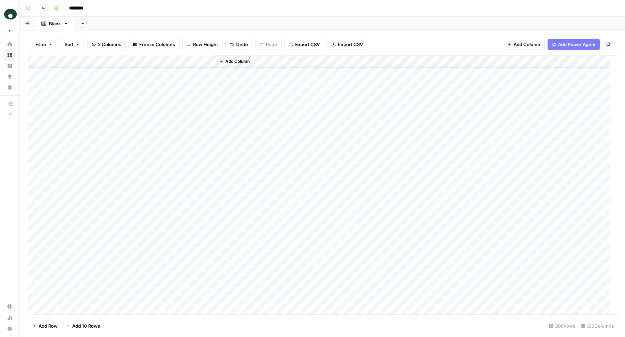
drag, startPoint x: 214, startPoint y: 144, endPoint x: 185, endPoint y: 292, distance: 151.3
click at [185, 292] on div "Add Column" at bounding box center [322, 186] width 588 height 260
click at [113, 307] on div "Add Column" at bounding box center [322, 186] width 588 height 260
click at [177, 298] on div "Add Column" at bounding box center [322, 186] width 588 height 260
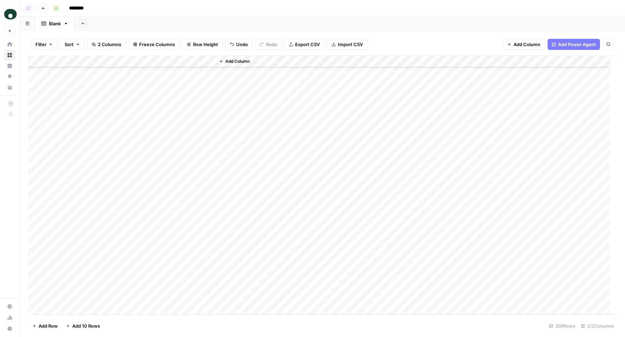
click at [137, 298] on div "Add Column" at bounding box center [322, 186] width 588 height 260
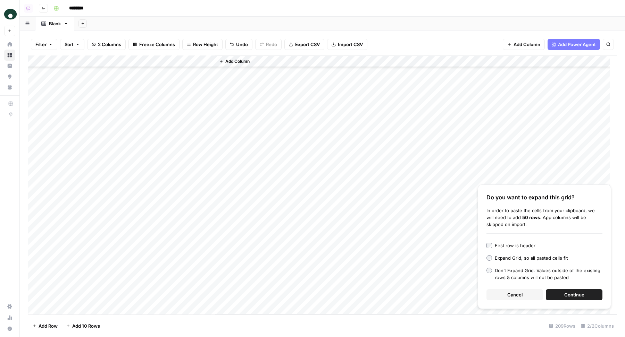
click at [581, 292] on span "Continue" at bounding box center [574, 295] width 20 height 7
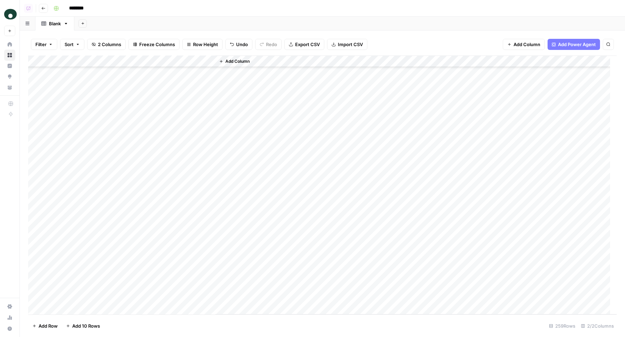
scroll to position [2347, 0]
click at [208, 179] on div "Add Column" at bounding box center [322, 186] width 588 height 260
click at [178, 233] on button "Hiring" at bounding box center [172, 232] width 18 height 8
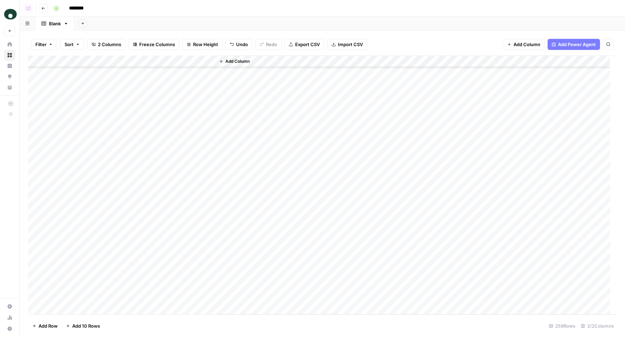
drag, startPoint x: 215, startPoint y: 187, endPoint x: 193, endPoint y: 296, distance: 110.7
click at [193, 296] on div "Add Column" at bounding box center [322, 186] width 588 height 260
click at [132, 311] on div "Add Column" at bounding box center [322, 186] width 588 height 260
click at [173, 299] on div "Add Column" at bounding box center [322, 186] width 588 height 260
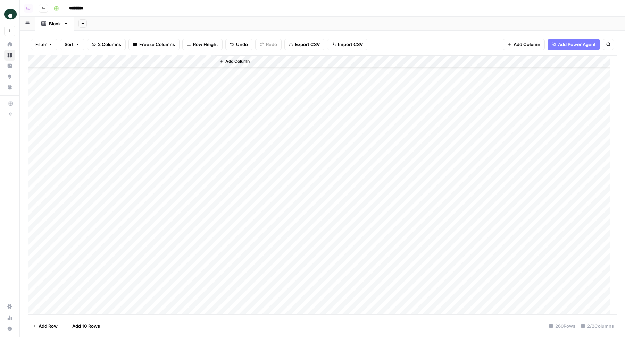
click at [131, 297] on div "Add Column" at bounding box center [322, 186] width 588 height 260
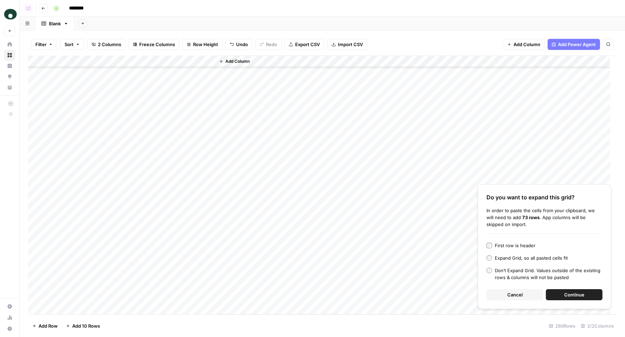
click at [545, 295] on div "Cancel Continue" at bounding box center [544, 295] width 116 height 11
click at [548, 296] on button "Continue" at bounding box center [574, 295] width 57 height 11
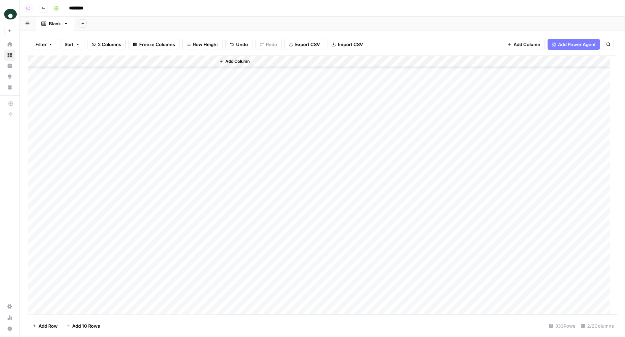
scroll to position [2900, 0]
click at [180, 231] on div "Add Column" at bounding box center [322, 186] width 588 height 260
click at [178, 295] on button "Partner" at bounding box center [173, 294] width 21 height 8
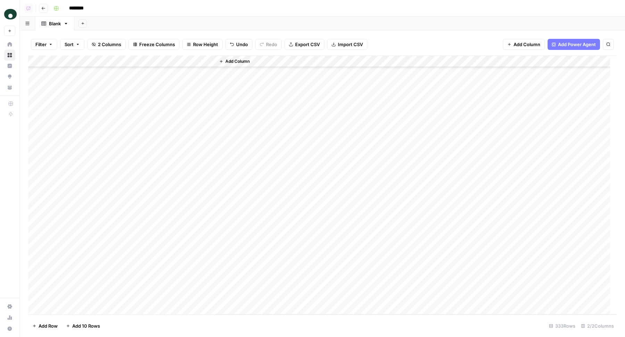
drag, startPoint x: 214, startPoint y: 236, endPoint x: 196, endPoint y: 303, distance: 69.3
click at [196, 303] on div "Add Column" at bounding box center [322, 186] width 588 height 260
click at [82, 7] on input "********" at bounding box center [85, 8] width 39 height 11
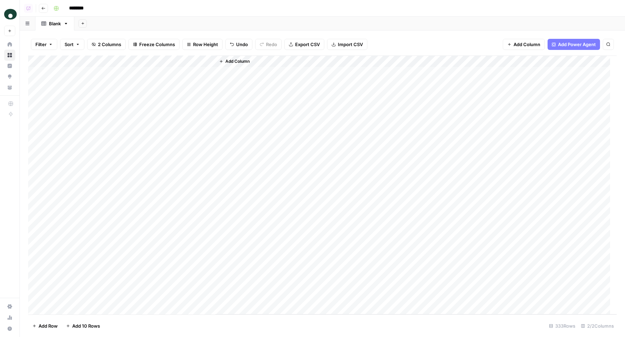
click at [82, 7] on input "********" at bounding box center [85, 8] width 39 height 11
type input "**********"
click at [111, 25] on div "Add Sheet" at bounding box center [349, 24] width 551 height 14
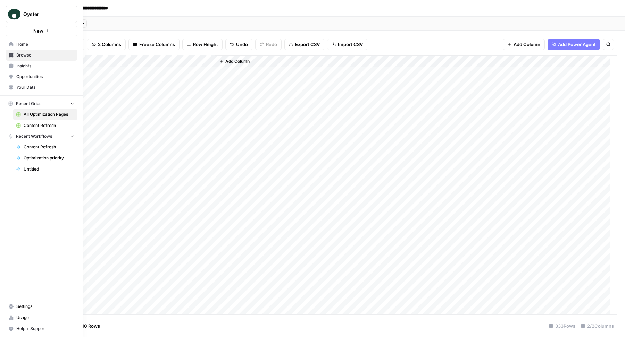
click at [34, 47] on span "Home" at bounding box center [45, 44] width 58 height 6
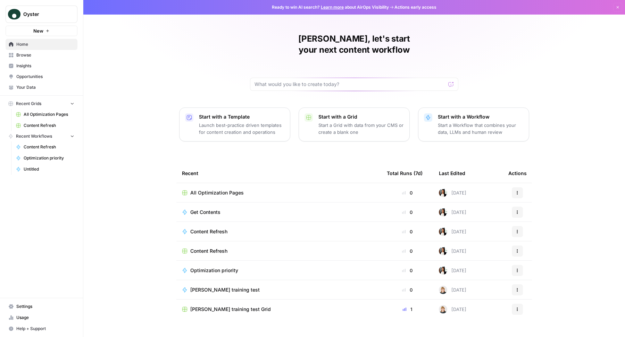
click at [301, 209] on div "Get Contents" at bounding box center [279, 212] width 194 height 7
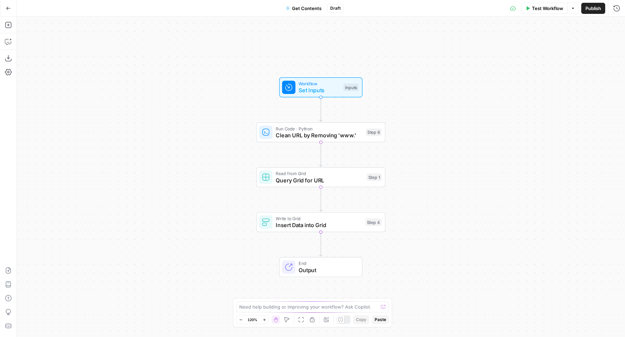
click at [308, 7] on span "Get Contents" at bounding box center [307, 8] width 30 height 7
click at [47, 50] on input "Get Contents" at bounding box center [95, 52] width 142 height 7
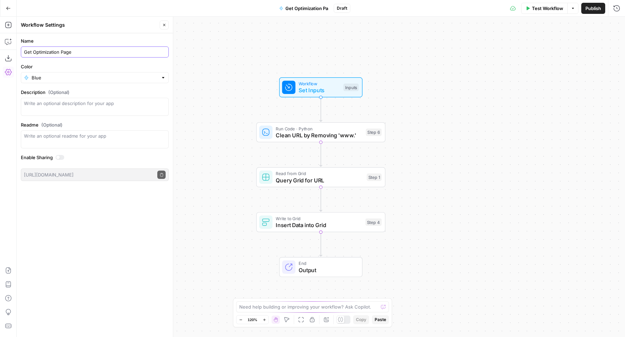
type input "Get Optimization Page"
click at [204, 66] on div "Workflow Set Inputs Inputs Run Code · Python Clean URL by Removing 'www.' Step …" at bounding box center [321, 177] width 608 height 321
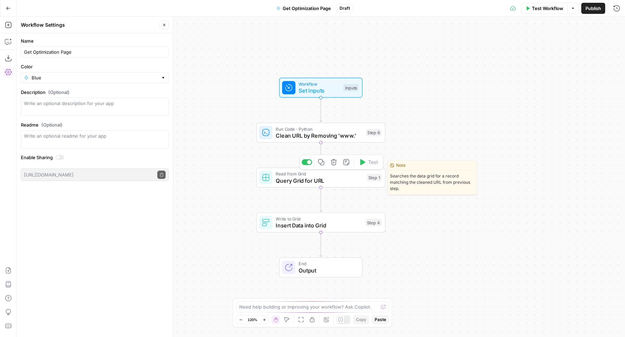
click at [300, 177] on span "Query Grid for URL" at bounding box center [319, 181] width 87 height 8
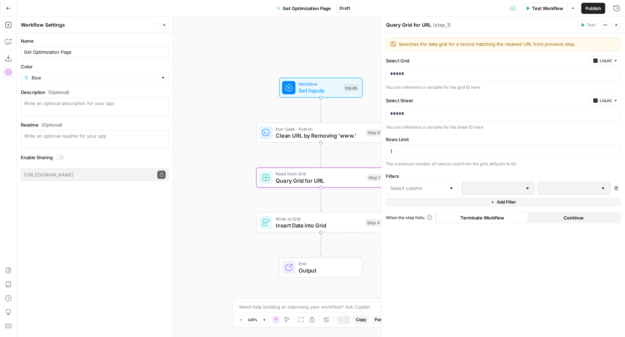
click at [602, 58] on span "Liquid" at bounding box center [606, 61] width 12 height 6
click at [590, 77] on span "Static" at bounding box center [590, 75] width 44 height 7
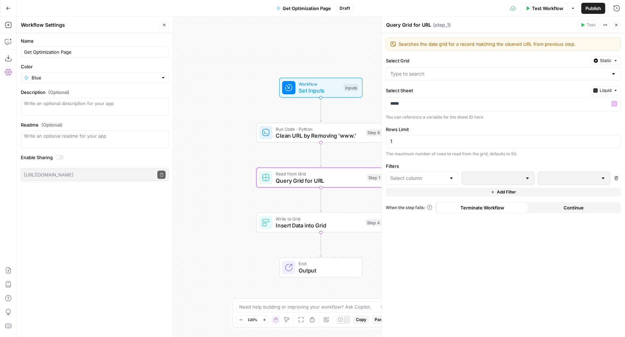
click at [603, 92] on span "Liquid" at bounding box center [606, 90] width 12 height 6
click at [590, 100] on button "Static Choose from a list" at bounding box center [587, 107] width 60 height 16
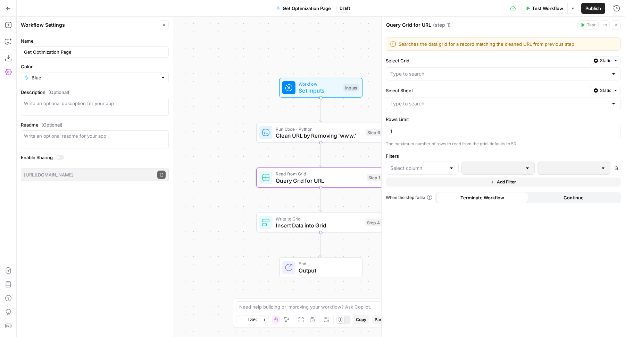
click at [502, 69] on div at bounding box center [503, 73] width 235 height 13
click at [469, 88] on span "All Optimization Pages" at bounding box center [502, 90] width 220 height 7
type input "All Optimization Pages"
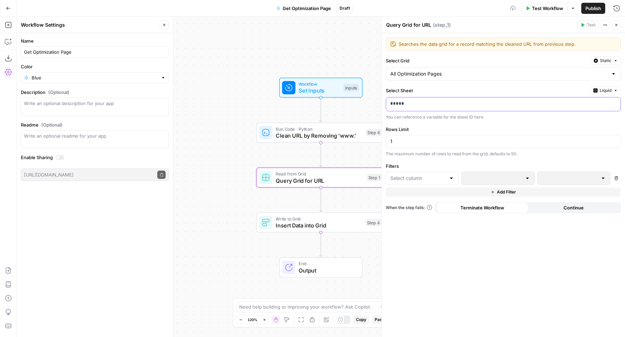
click at [442, 101] on p "*****" at bounding box center [503, 103] width 226 height 7
click at [442, 101] on p "*****" at bounding box center [497, 103] width 215 height 7
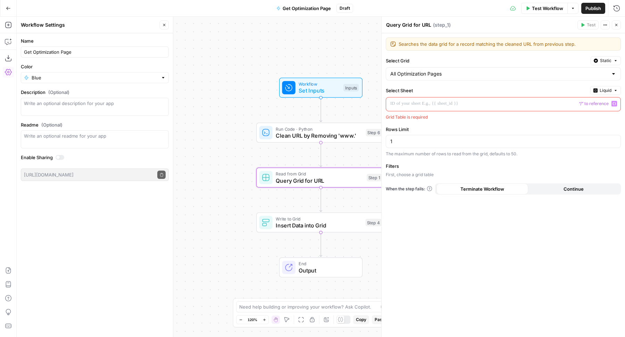
click at [610, 91] on span "Liquid" at bounding box center [606, 90] width 12 height 6
click at [601, 102] on span "Static" at bounding box center [590, 104] width 44 height 7
click at [569, 110] on div "Select Sheet Static Grid Table is required" at bounding box center [503, 102] width 235 height 33
click at [534, 104] on input "Select Sheet" at bounding box center [499, 103] width 218 height 7
click at [447, 124] on button "Blank" at bounding box center [503, 120] width 229 height 10
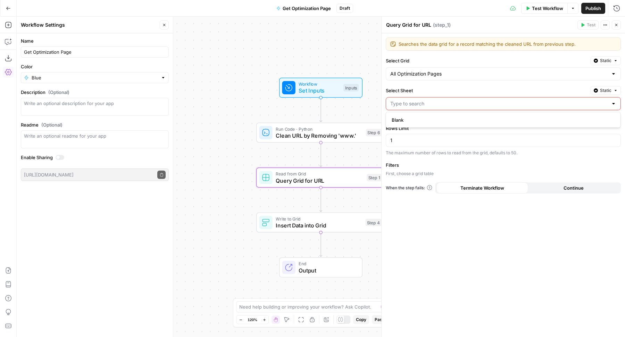
type input "Blank"
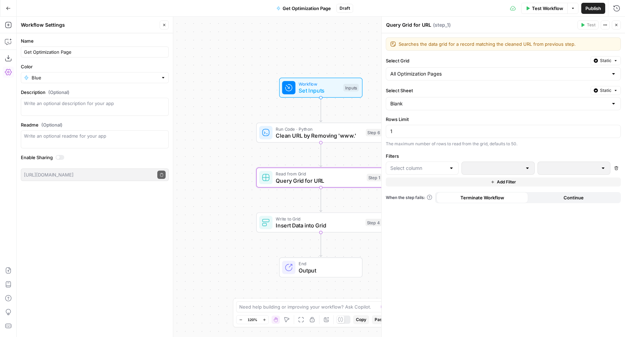
click at [453, 166] on div at bounding box center [452, 168] width 6 height 7
click at [414, 184] on span "Title" at bounding box center [424, 184] width 51 height 7
click at [558, 167] on p at bounding box center [568, 168] width 53 height 7
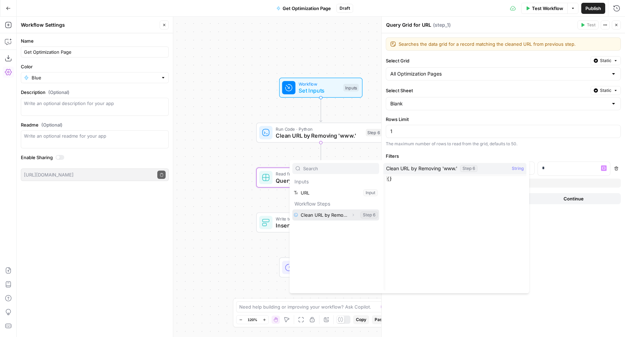
click at [354, 215] on icon "button" at bounding box center [353, 215] width 4 height 4
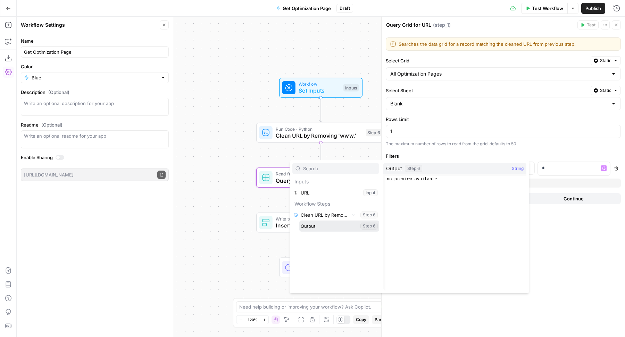
click at [349, 230] on button "Select variable Output" at bounding box center [339, 226] width 80 height 11
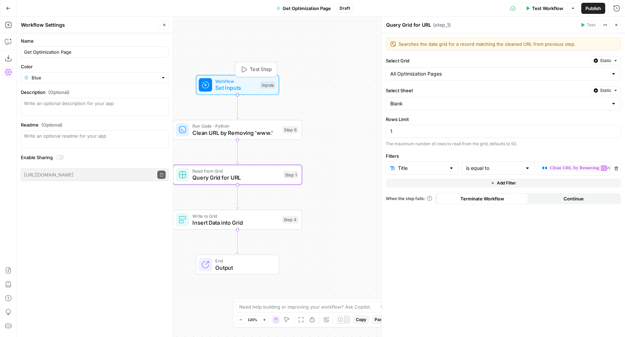
click at [264, 69] on span "Test Step" at bounding box center [261, 70] width 22 height 8
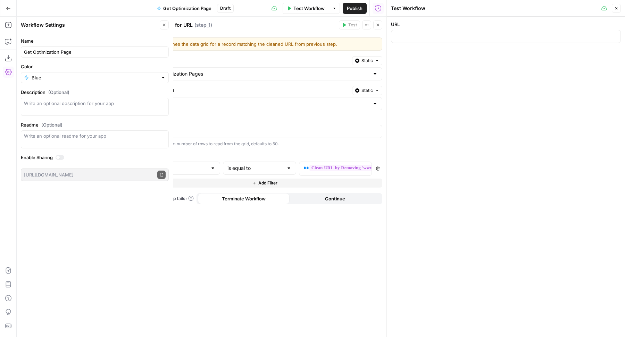
click at [432, 46] on div "URL" at bounding box center [506, 33] width 238 height 33
click at [423, 39] on input "URL" at bounding box center [505, 36] width 221 height 7
paste input "https://main.oysterhr.com/glossary/payroll-provider"
type input "https://main.oysterhr.com/glossary/payroll-provider"
click at [486, 90] on div "URL https://main.oysterhr.com/glossary/payroll-provider" at bounding box center [506, 177] width 238 height 321
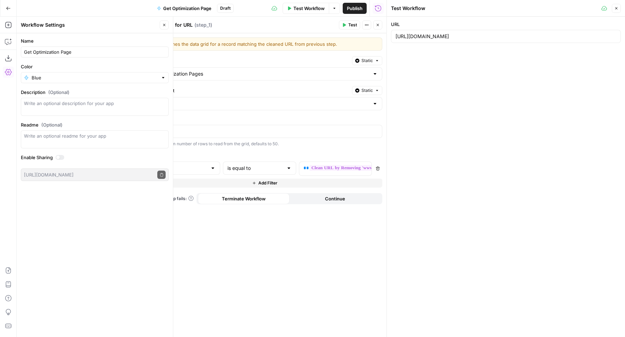
click at [620, 9] on button "Close" at bounding box center [616, 8] width 9 height 9
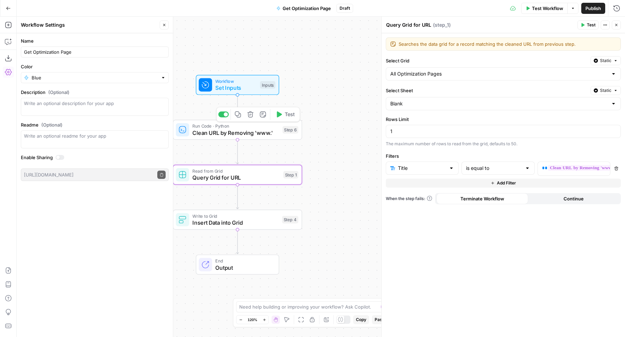
click at [288, 118] on span "Test" at bounding box center [290, 115] width 10 height 8
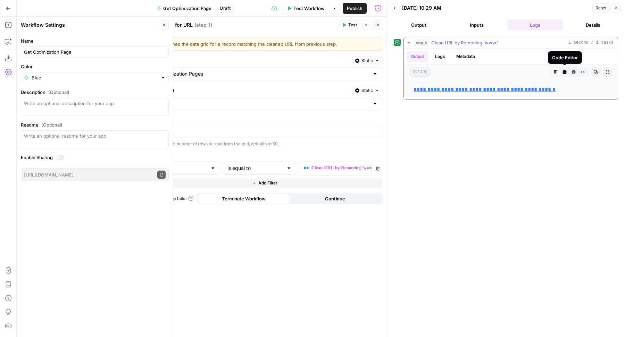
click at [560, 70] on button "Code Editor" at bounding box center [564, 72] width 9 height 9
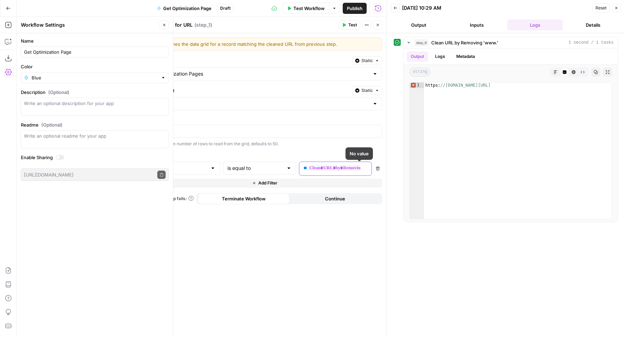
click at [305, 166] on span "**" at bounding box center [304, 168] width 3 height 5
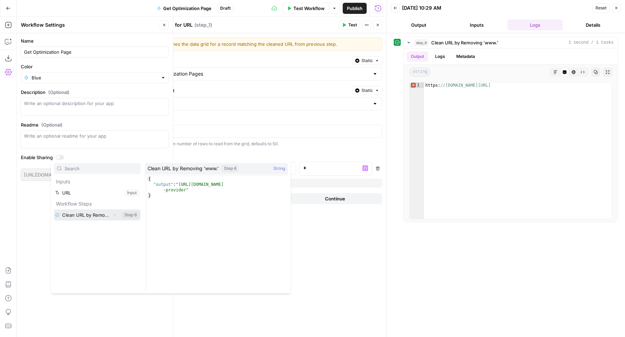
click at [114, 214] on icon "button" at bounding box center [114, 215] width 4 height 4
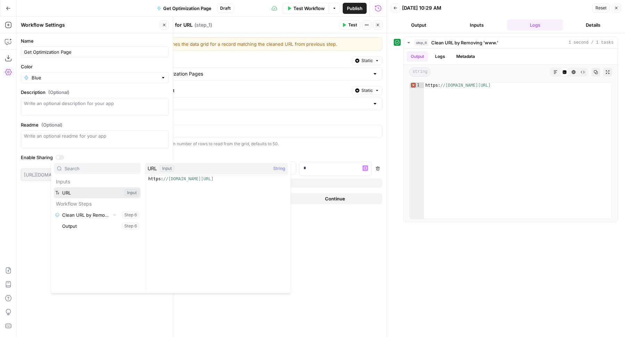
click at [74, 191] on button "Select variable URL" at bounding box center [97, 192] width 87 height 11
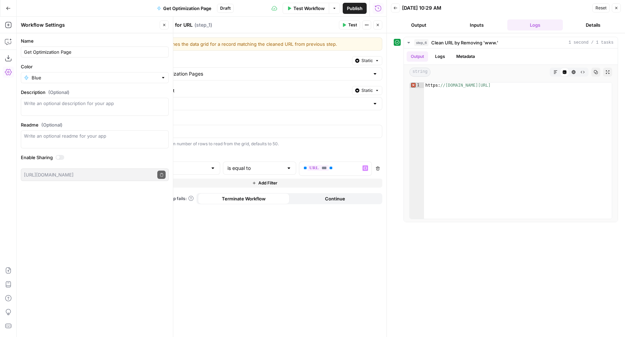
click at [357, 25] on span "Test" at bounding box center [352, 25] width 9 height 6
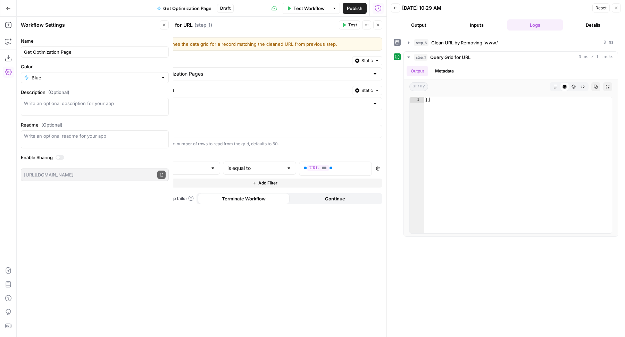
click at [377, 30] on header "Query Grid for URL Query Grid for URL ( step_1 ) Test Actions Close" at bounding box center [264, 25] width 243 height 17
click at [376, 25] on icon "button" at bounding box center [378, 25] width 4 height 4
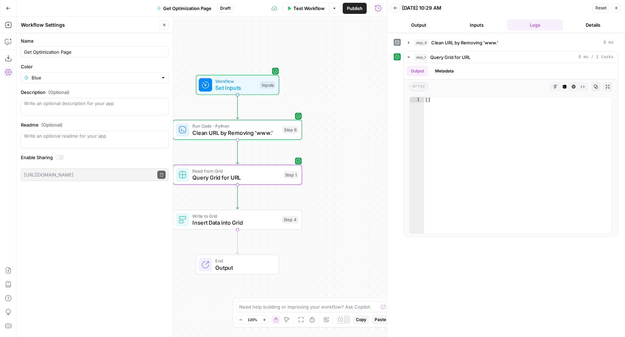
click at [360, 10] on span "Publish" at bounding box center [355, 8] width 16 height 7
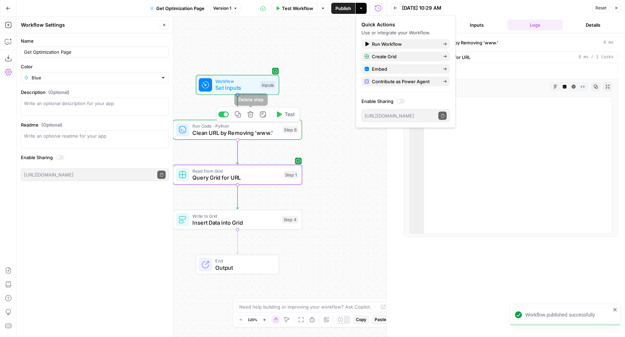
click at [225, 114] on div at bounding box center [226, 114] width 4 height 4
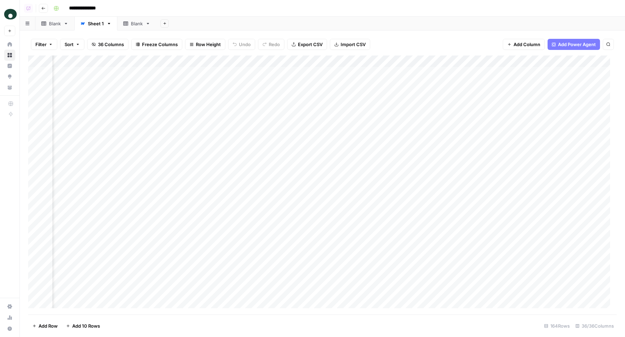
scroll to position [0, 2701]
click at [354, 72] on div "Add Column" at bounding box center [322, 186] width 588 height 260
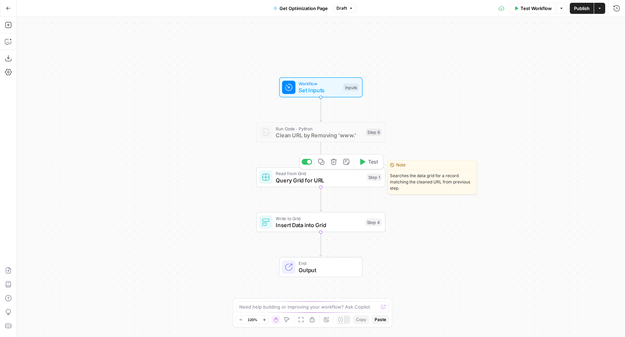
click at [349, 183] on span "Query Grid for URL" at bounding box center [319, 180] width 87 height 8
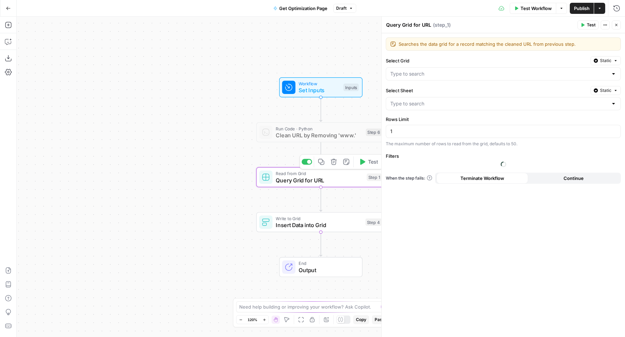
type input "All Optimization Pages"
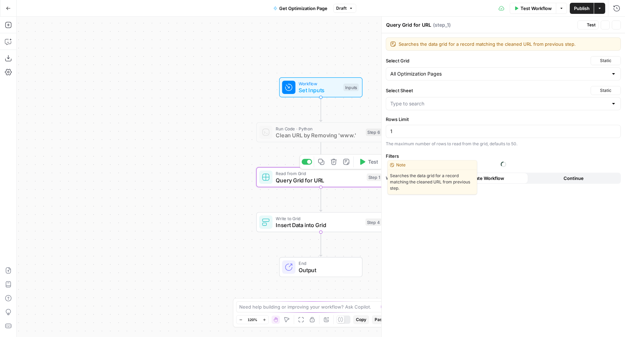
type input "Blank"
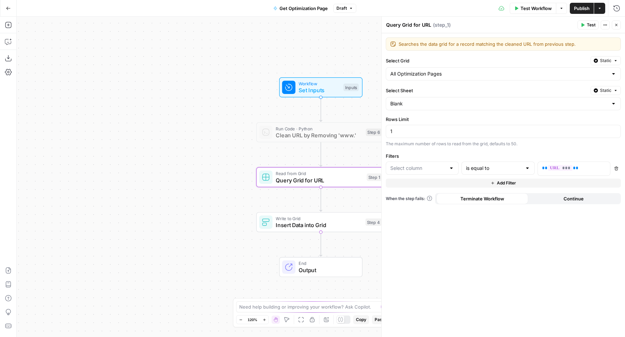
type input "URL"
click at [336, 9] on button "Draft" at bounding box center [344, 8] width 23 height 9
click at [371, 11] on div "Test Workflow Options Publish Actions Run History" at bounding box center [490, 8] width 269 height 16
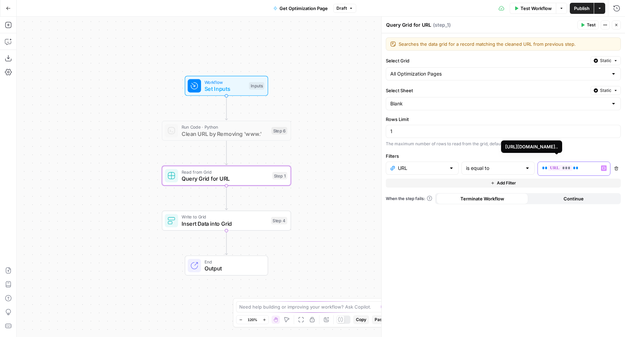
click at [549, 165] on span "***" at bounding box center [560, 168] width 25 height 6
click at [422, 153] on label "Filters" at bounding box center [503, 156] width 235 height 7
click at [415, 166] on input "text" at bounding box center [422, 168] width 48 height 7
click at [424, 184] on span "URL" at bounding box center [421, 184] width 44 height 7
click at [552, 167] on p at bounding box center [568, 168] width 53 height 7
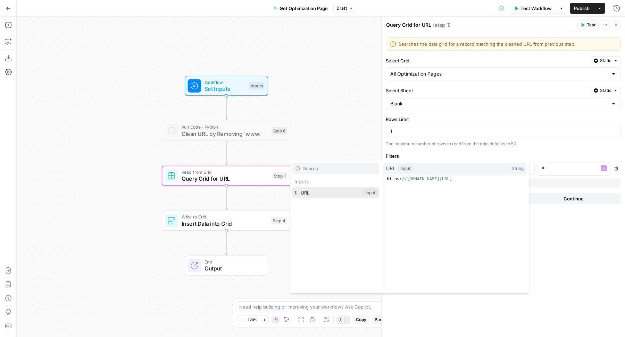
click at [337, 193] on button "Select variable URL" at bounding box center [335, 192] width 87 height 11
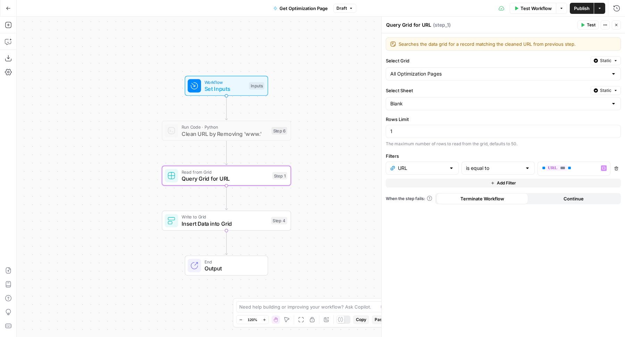
click at [591, 25] on span "Test" at bounding box center [591, 25] width 9 height 6
